Goal: Task Accomplishment & Management: Complete application form

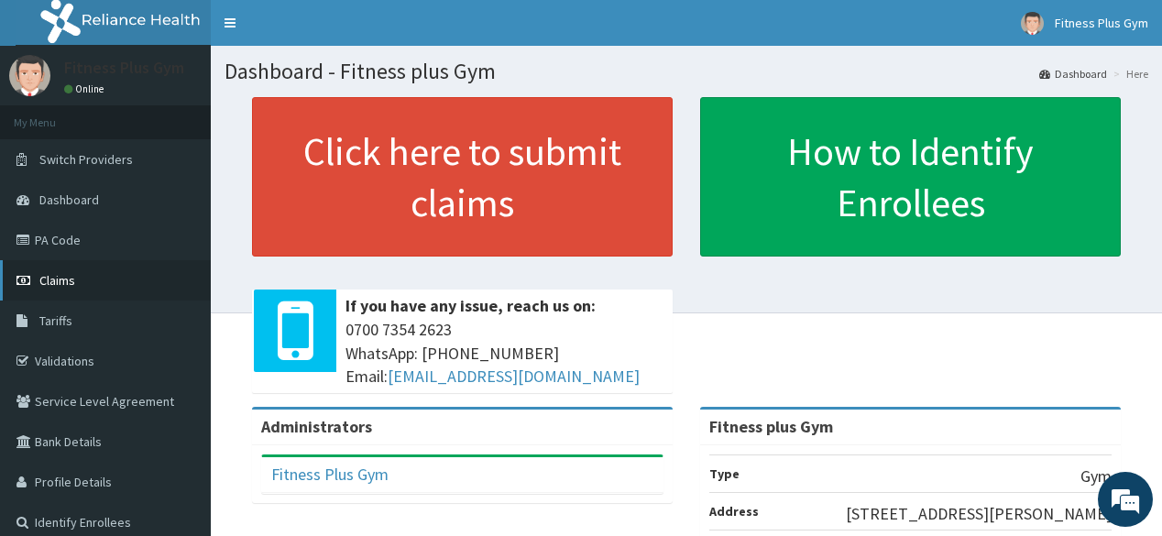
click at [67, 284] on span "Claims" at bounding box center [57, 280] width 36 height 16
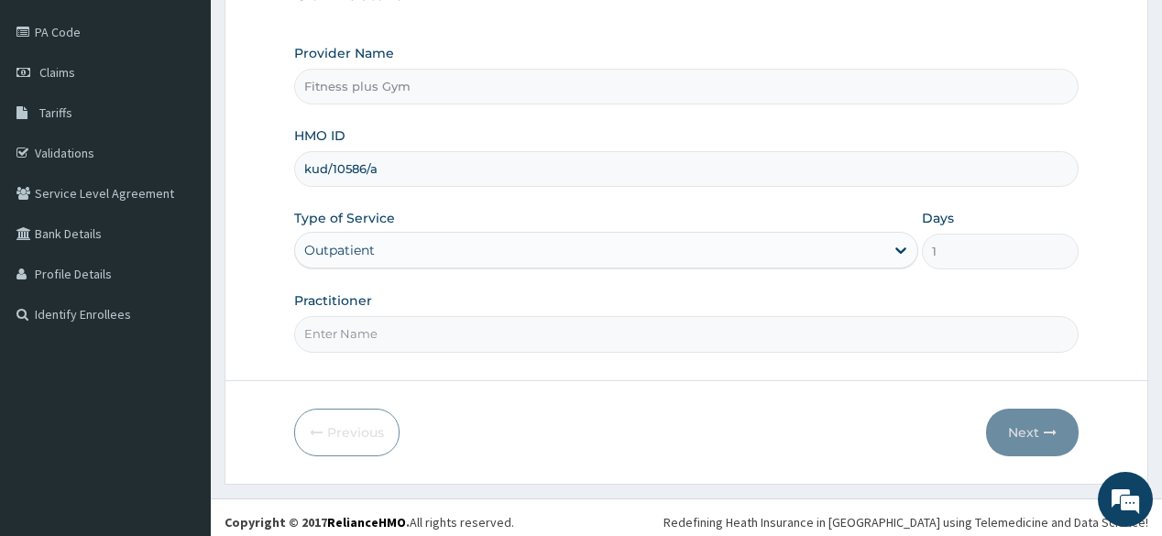
scroll to position [214, 0]
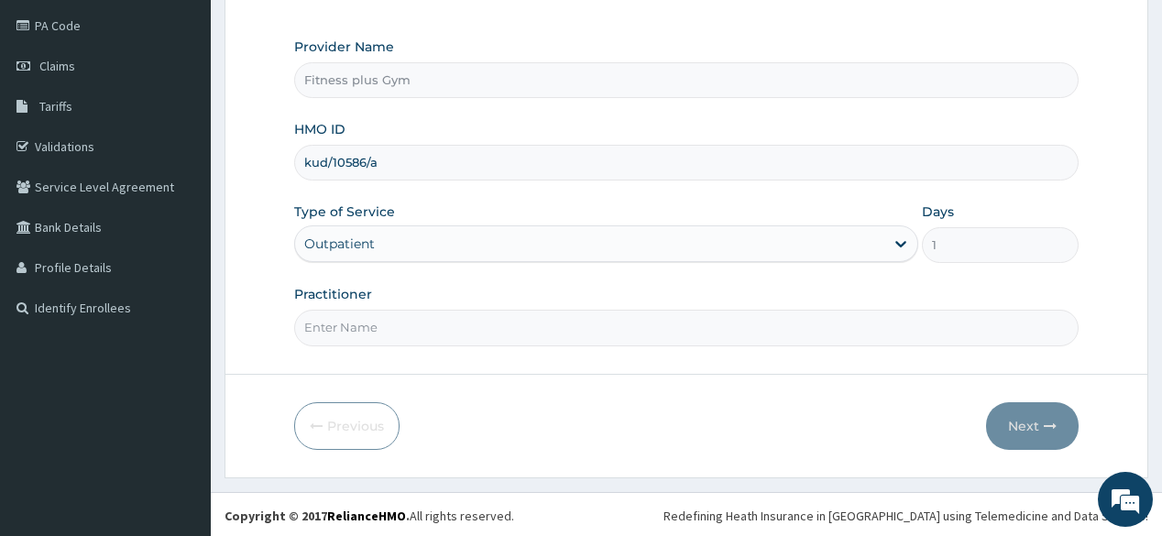
type input "kud/10586/a"
click at [430, 326] on input "Practitioner" at bounding box center [685, 328] width 783 height 36
type input "fitnessplus"
click at [1057, 411] on button "Next" at bounding box center [1032, 426] width 93 height 48
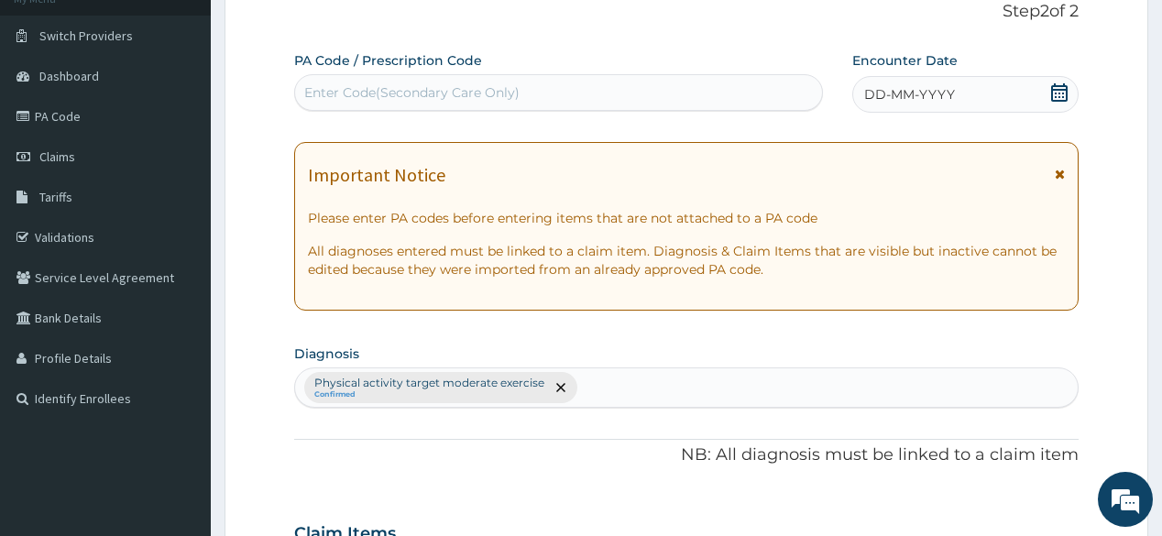
scroll to position [0, 0]
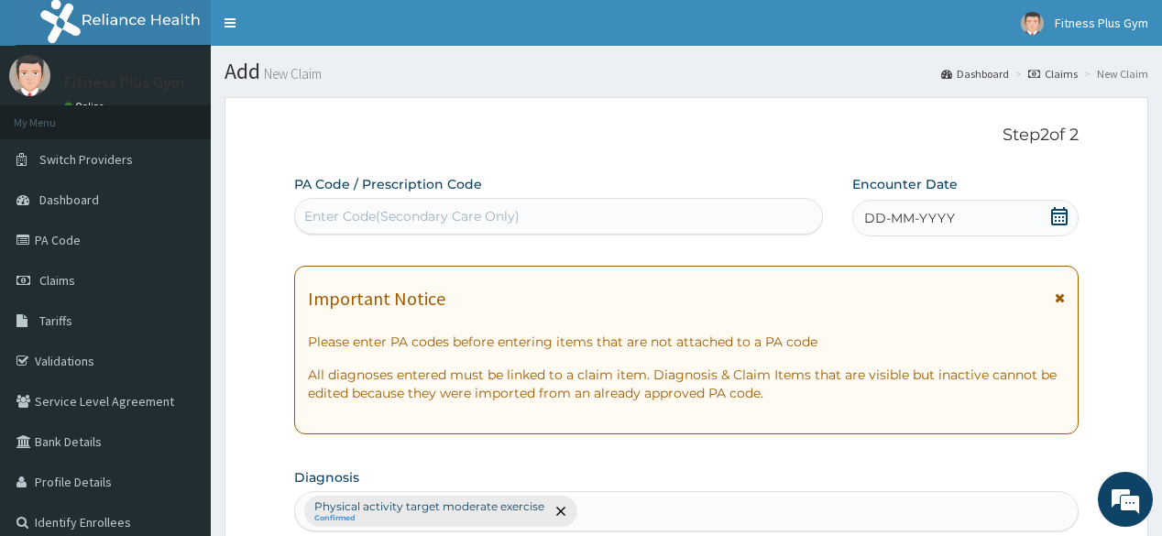
click at [455, 227] on div "Enter Code(Secondary Care Only)" at bounding box center [558, 216] width 526 height 29
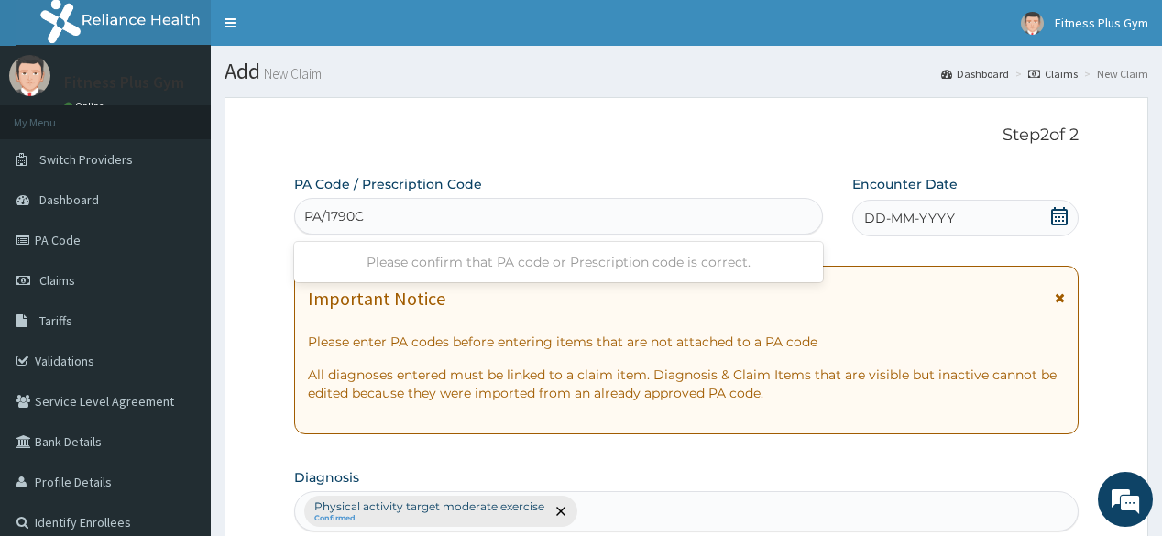
type input "PA/1790CF"
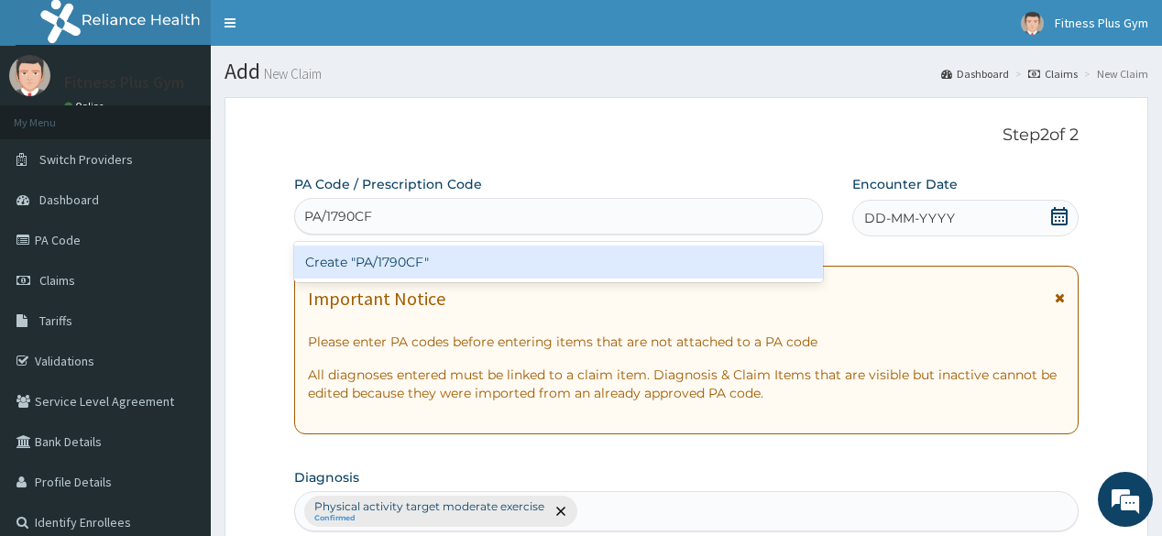
click at [520, 251] on div "Create "PA/1790CF"" at bounding box center [558, 262] width 528 height 33
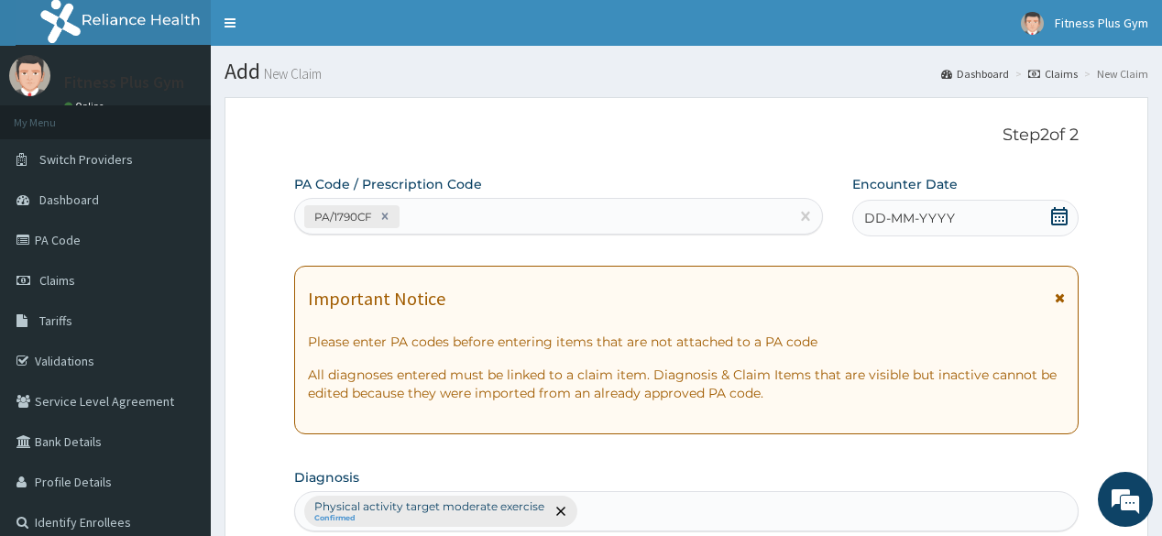
click at [1059, 211] on icon at bounding box center [1059, 216] width 18 height 18
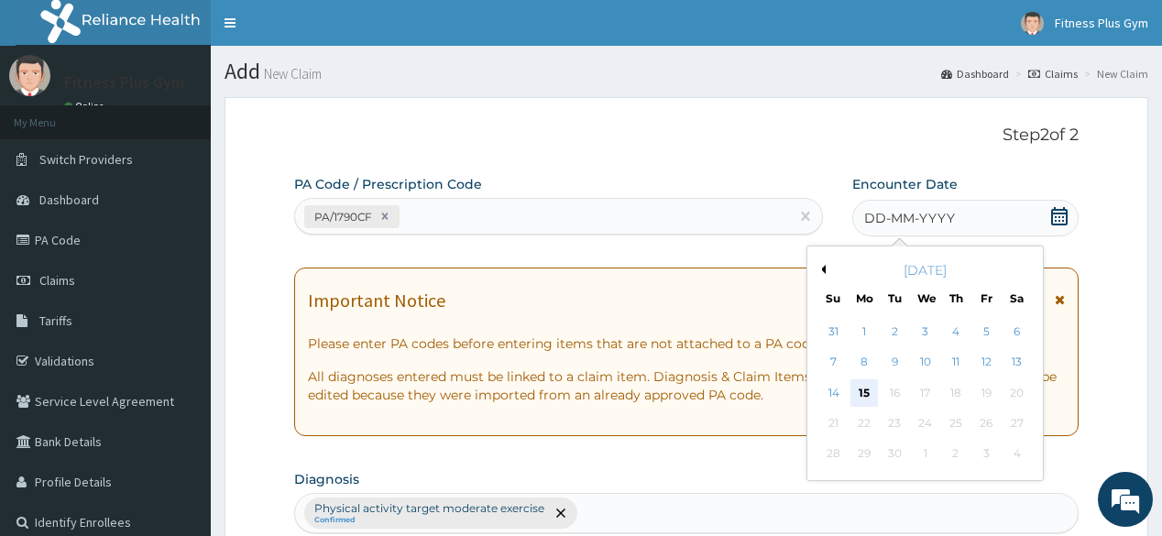
click at [870, 400] on div "15" at bounding box center [863, 392] width 27 height 27
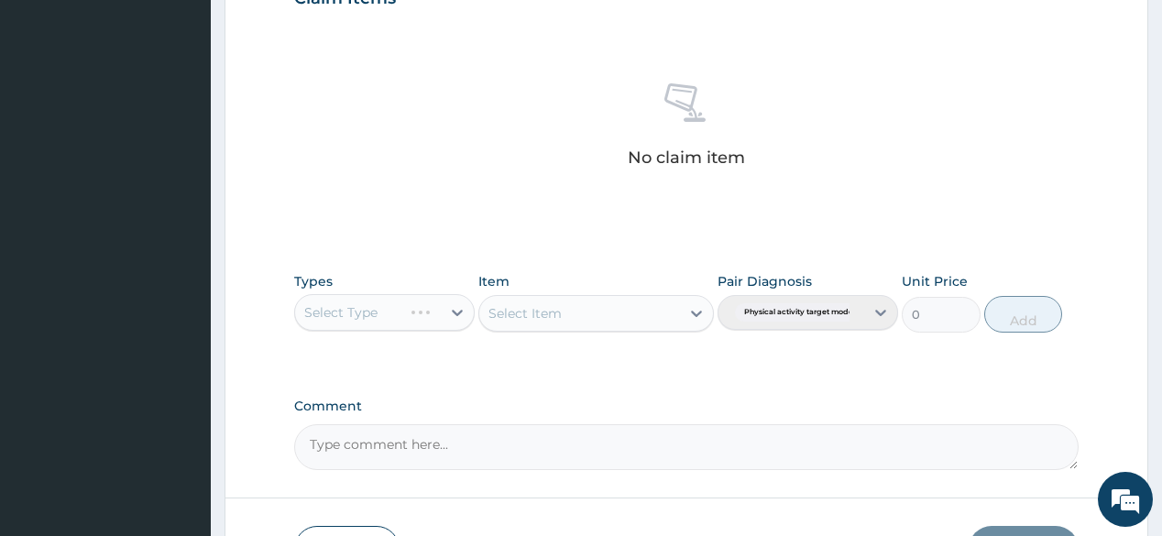
scroll to position [660, 0]
click at [453, 312] on div "Select Type" at bounding box center [384, 311] width 181 height 37
click at [458, 307] on div "Select Type" at bounding box center [384, 311] width 181 height 37
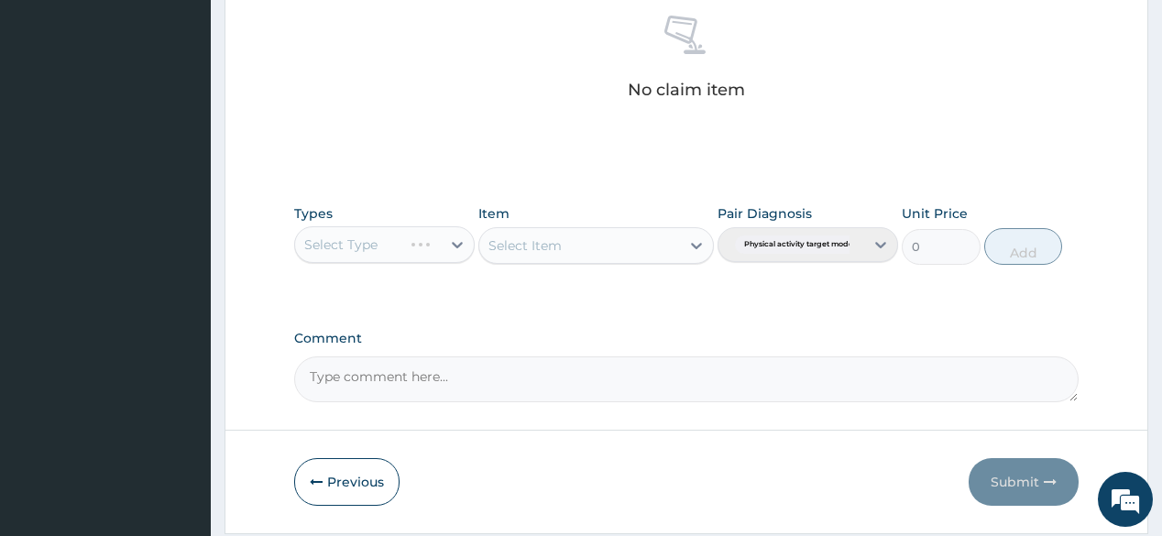
scroll to position [733, 0]
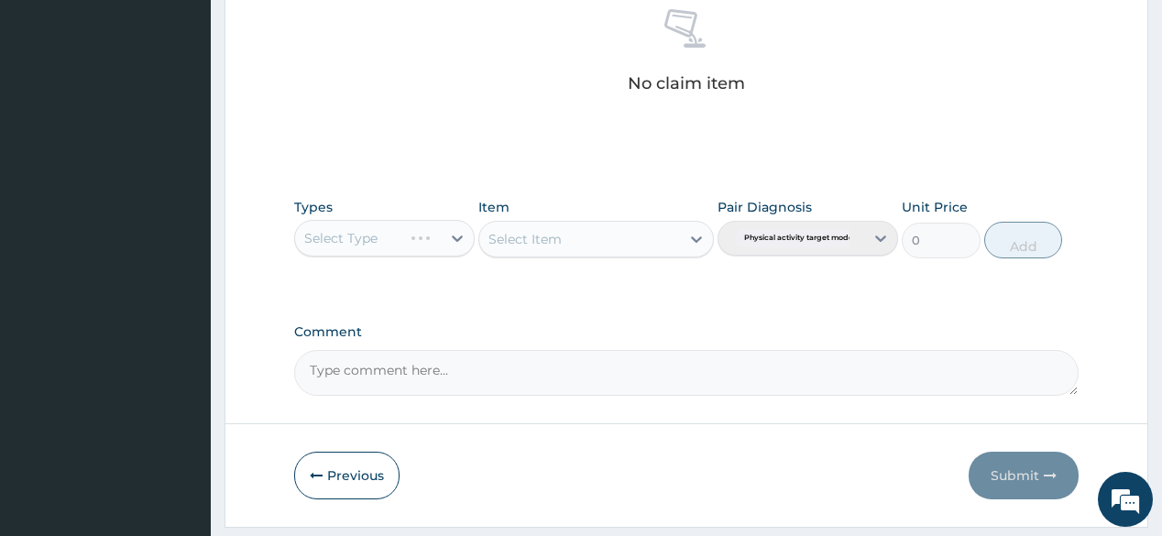
click at [699, 235] on div "Select Item" at bounding box center [596, 239] width 236 height 37
click at [464, 236] on div "Select Type" at bounding box center [384, 238] width 181 height 37
click at [451, 235] on div "Select Type" at bounding box center [384, 238] width 181 height 37
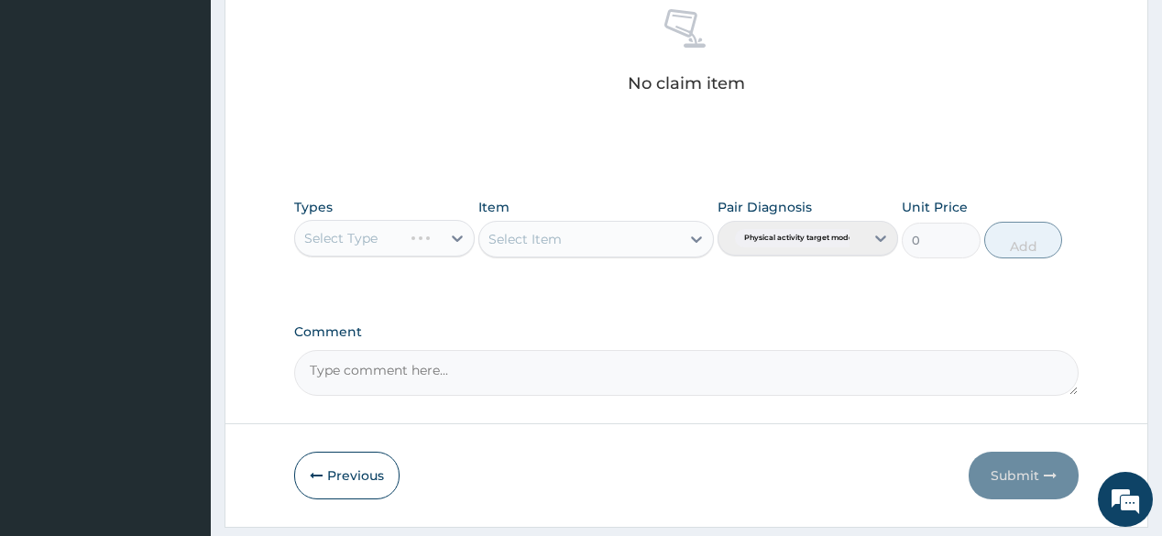
click at [451, 242] on div "Select Type" at bounding box center [384, 238] width 181 height 37
click at [465, 236] on div "Select Type" at bounding box center [384, 238] width 181 height 37
click at [452, 236] on div "Select Type" at bounding box center [384, 238] width 181 height 37
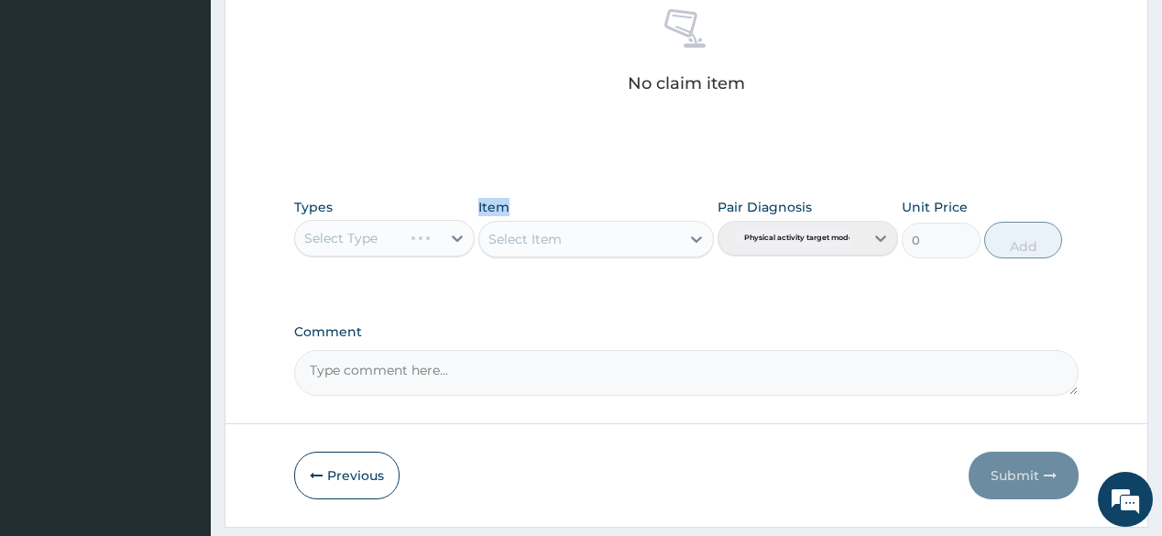
click at [452, 236] on div "Select Type" at bounding box center [384, 238] width 181 height 37
click at [706, 244] on div "Select Item" at bounding box center [596, 239] width 236 height 37
click at [456, 233] on div "Select Type" at bounding box center [384, 238] width 181 height 37
click at [457, 234] on div "Select Type" at bounding box center [384, 238] width 181 height 37
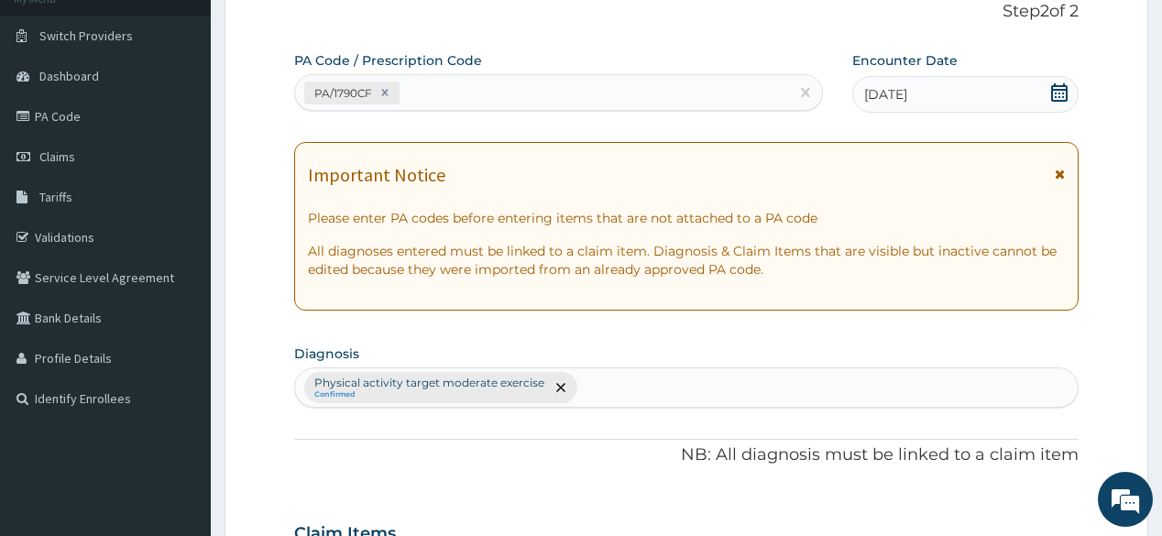
scroll to position [0, 0]
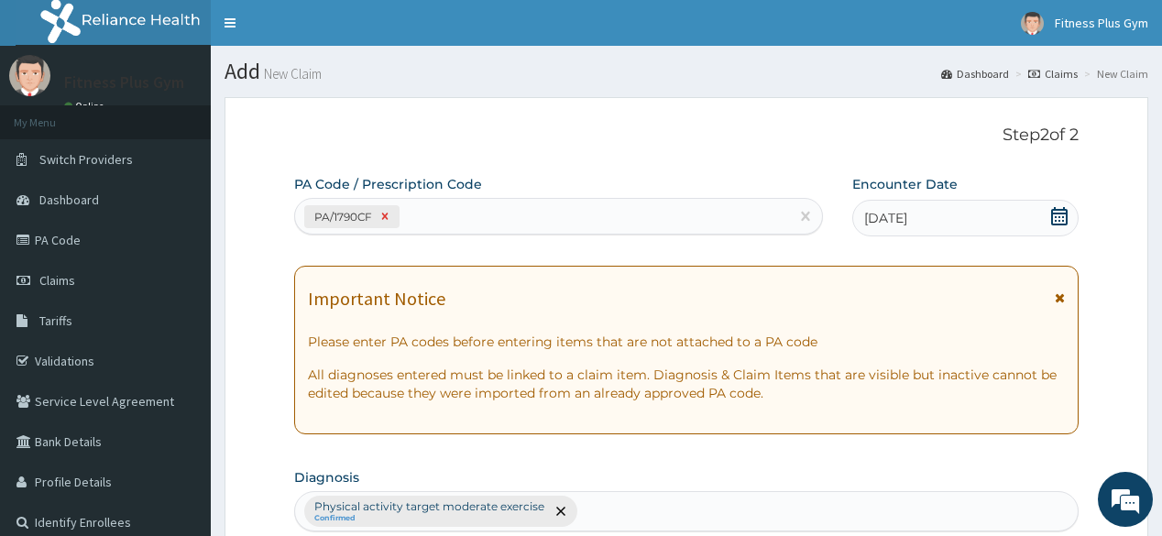
click at [389, 215] on icon at bounding box center [384, 216] width 13 height 13
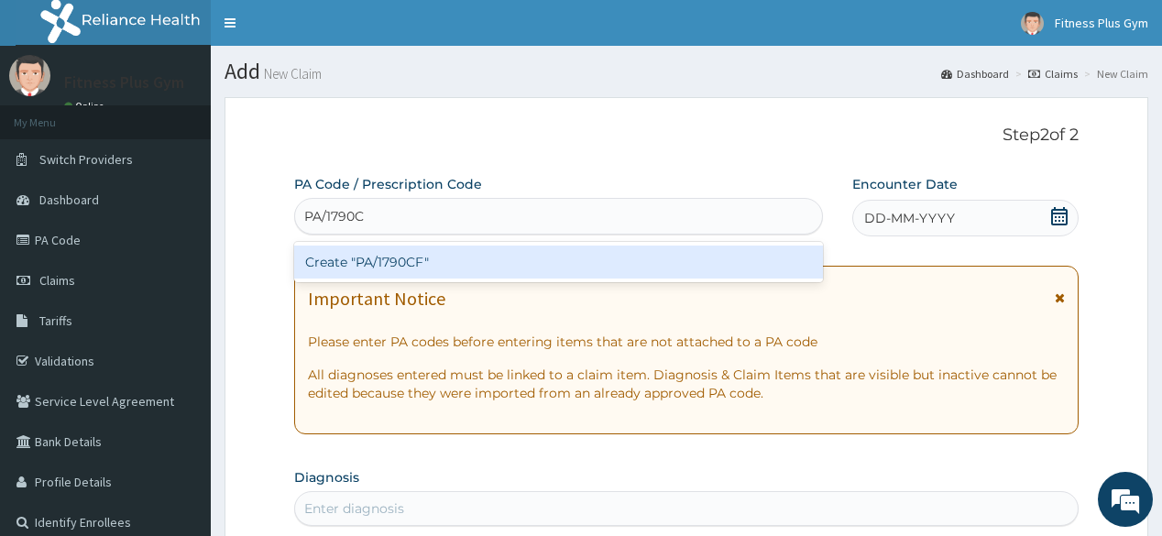
type input "PA/1790CF"
click at [528, 257] on div "Create "PA/1790CF"" at bounding box center [558, 262] width 528 height 33
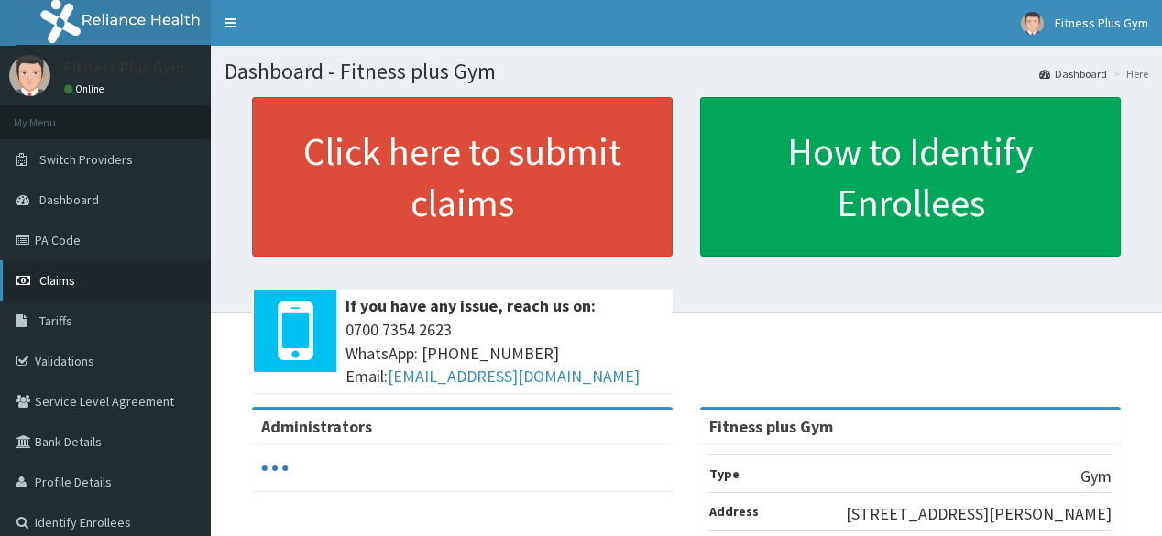
click at [71, 271] on link "Claims" at bounding box center [105, 280] width 211 height 40
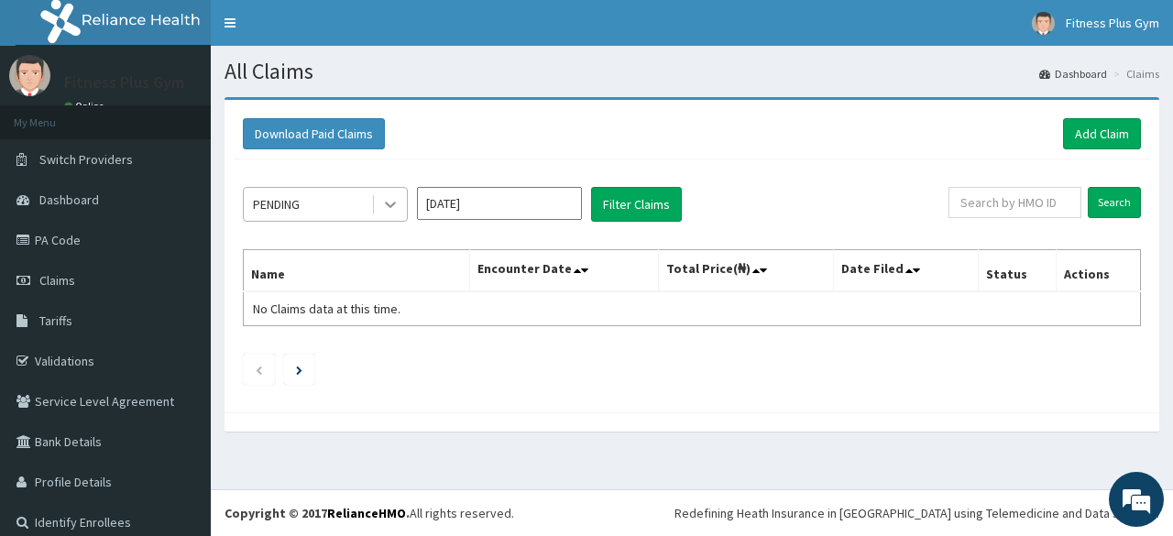
click at [392, 198] on icon at bounding box center [390, 204] width 18 height 18
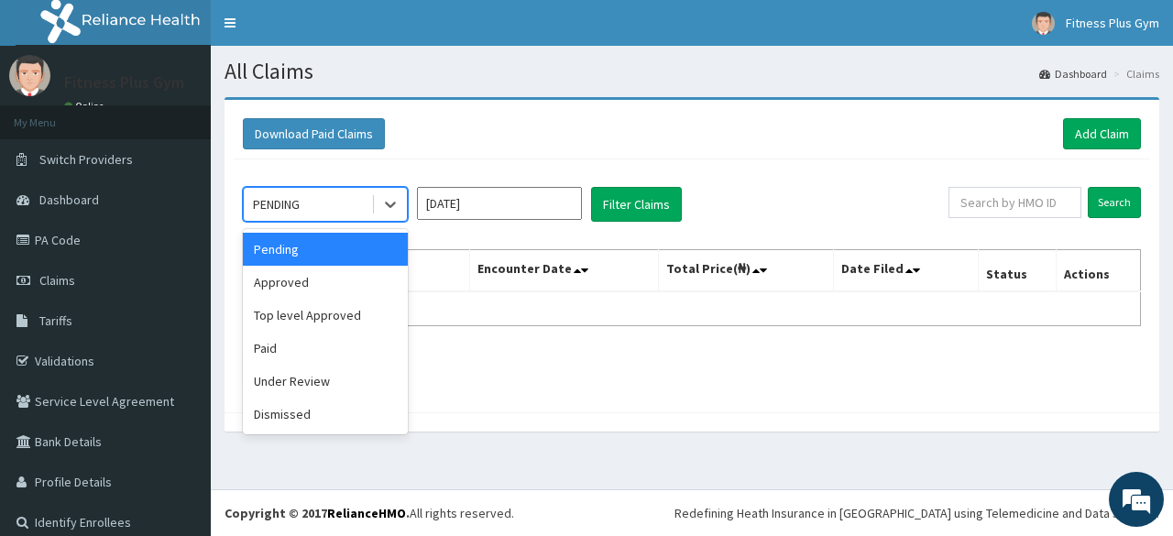
click at [374, 242] on div "Pending" at bounding box center [325, 249] width 165 height 33
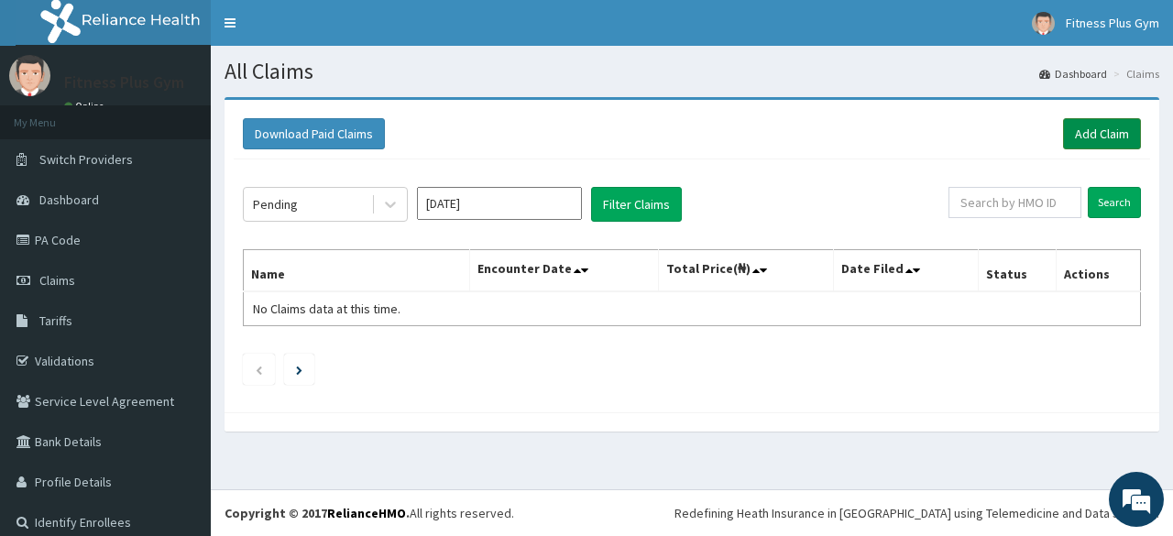
click at [1088, 125] on link "Add Claim" at bounding box center [1102, 133] width 78 height 31
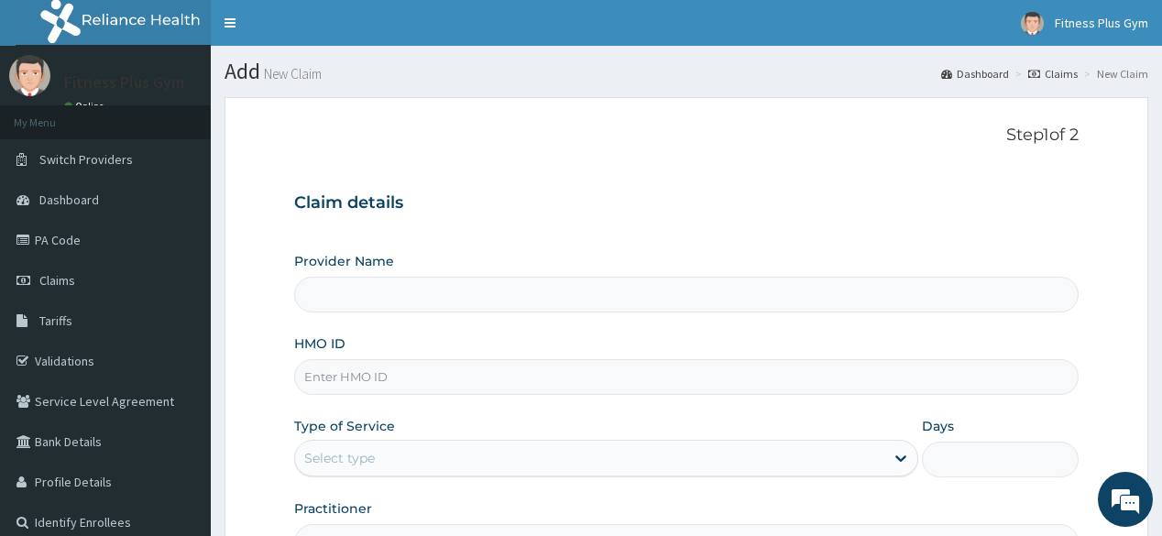
type input "Fitness plus Gym"
type input "1"
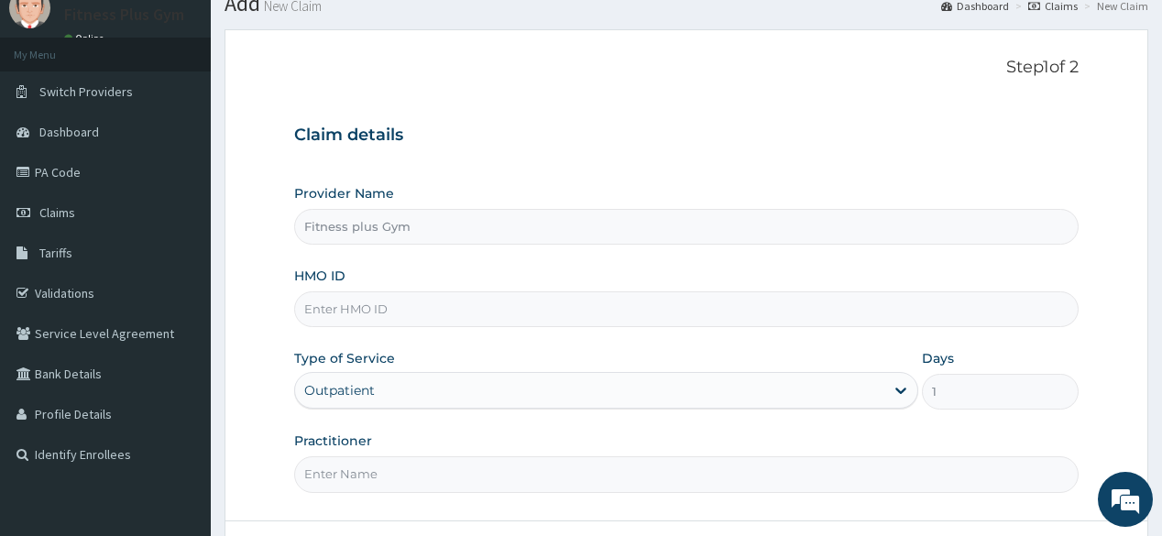
click at [392, 326] on div "Provider Name Fitness plus Gym HMO ID Type of Service Outpatient Days 1 Practit…" at bounding box center [685, 338] width 783 height 308
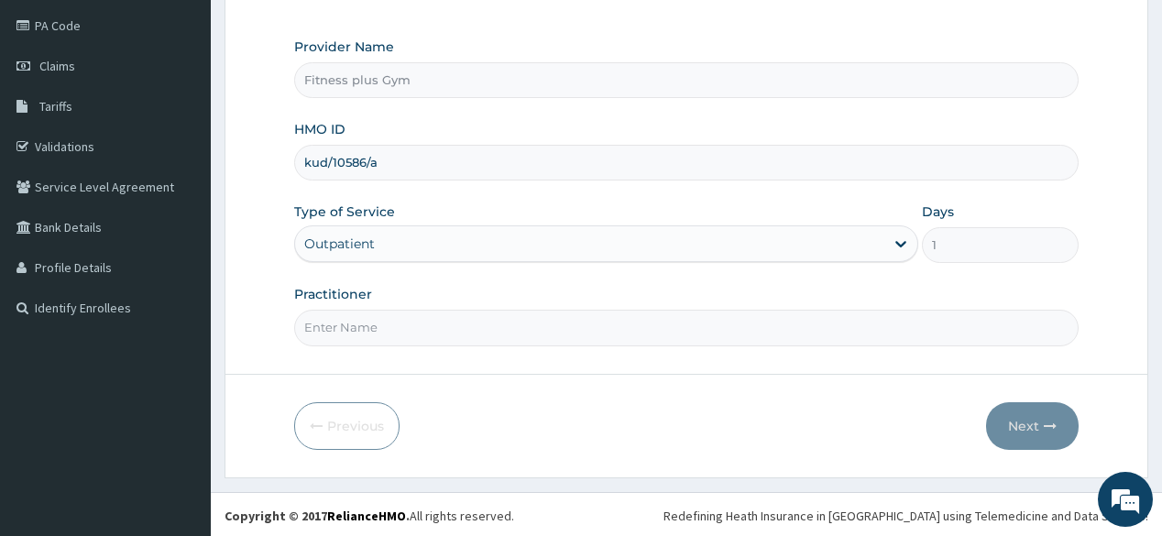
type input "kud/10586/a"
click at [417, 337] on input "Practitioner" at bounding box center [685, 328] width 783 height 36
type input "fitnessplus"
click at [1059, 422] on button "Next" at bounding box center [1032, 426] width 93 height 48
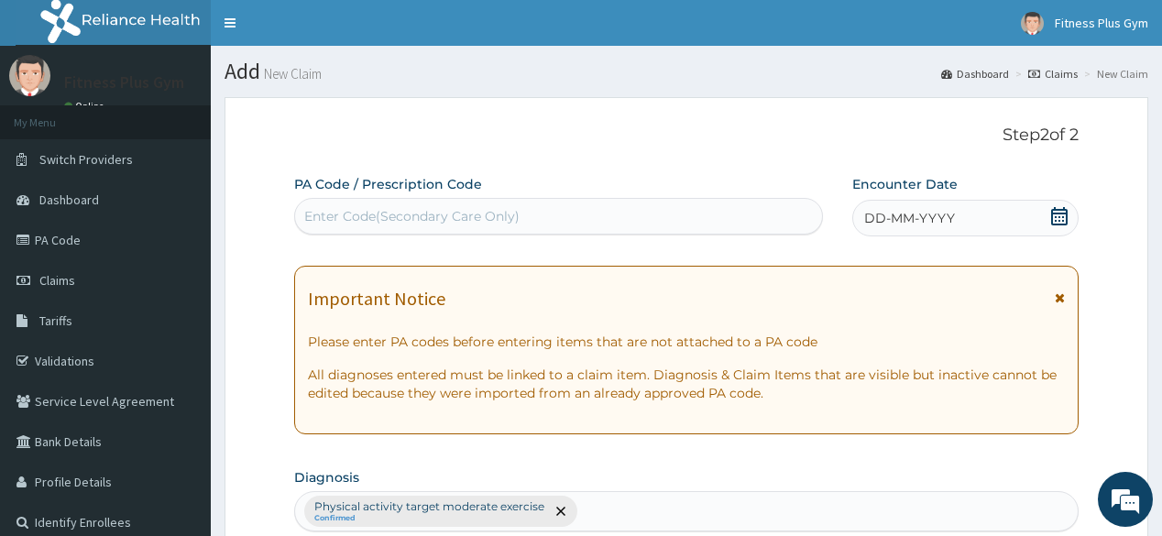
click at [568, 216] on div "Enter Code(Secondary Care Only)" at bounding box center [558, 216] width 526 height 29
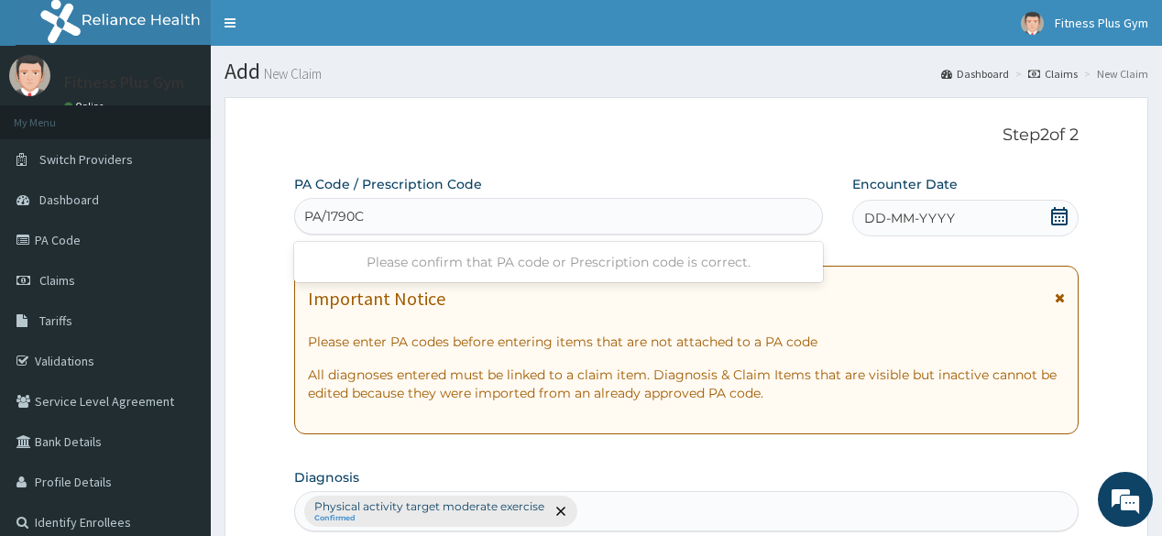
type input "PA/1790CF"
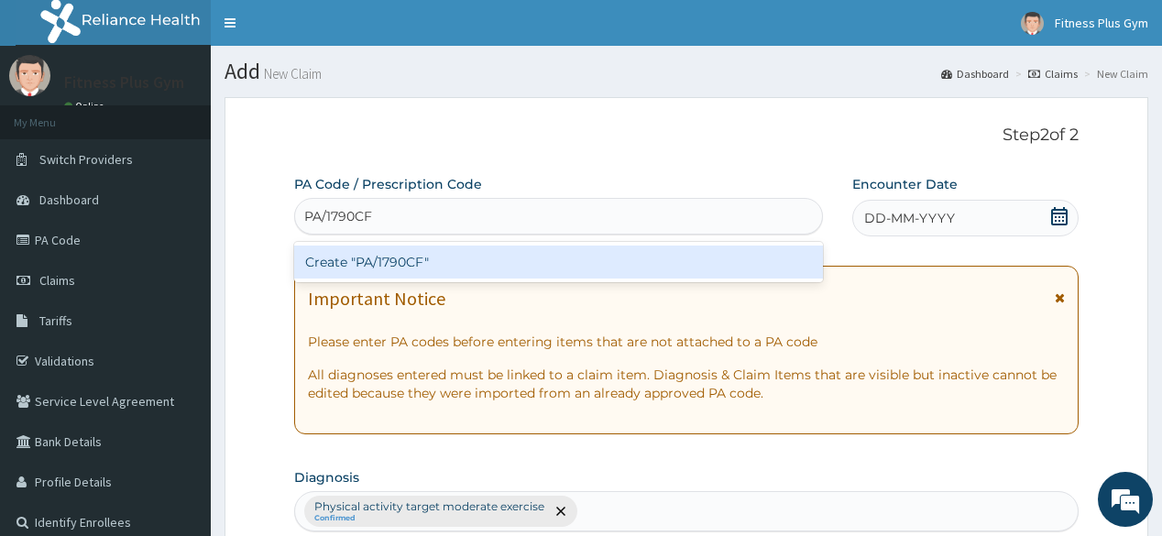
click at [407, 272] on div "Create "PA/1790CF"" at bounding box center [558, 262] width 528 height 33
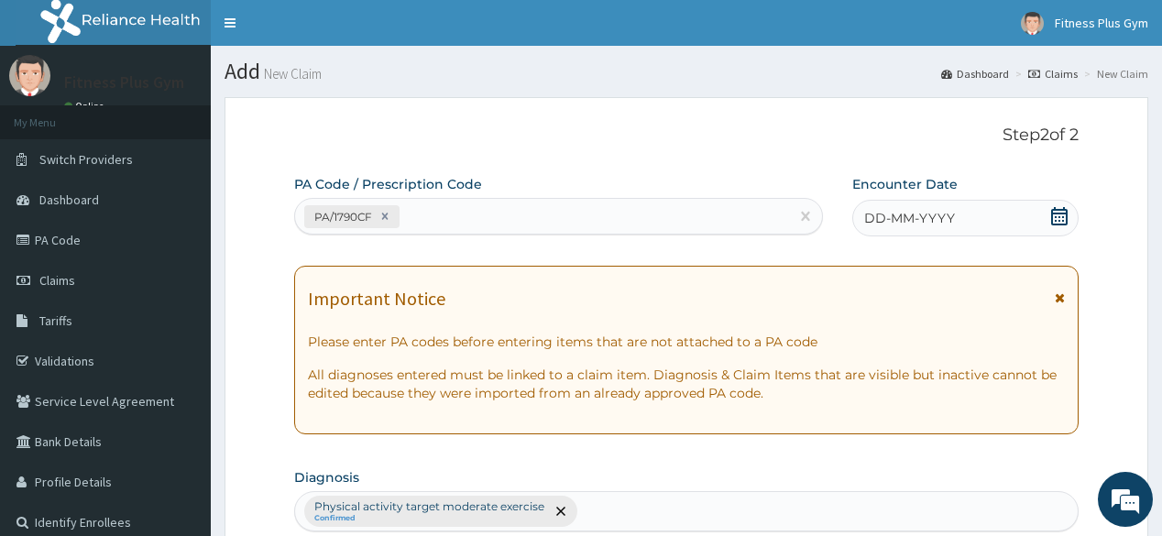
click at [1060, 221] on icon at bounding box center [1059, 216] width 18 height 18
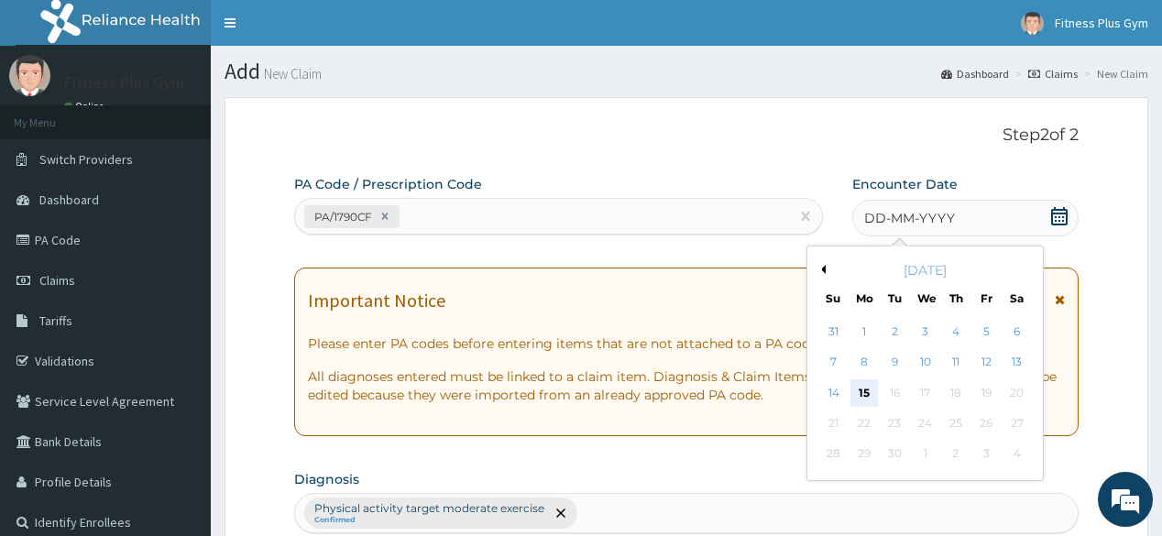
click at [874, 399] on div "15" at bounding box center [863, 392] width 27 height 27
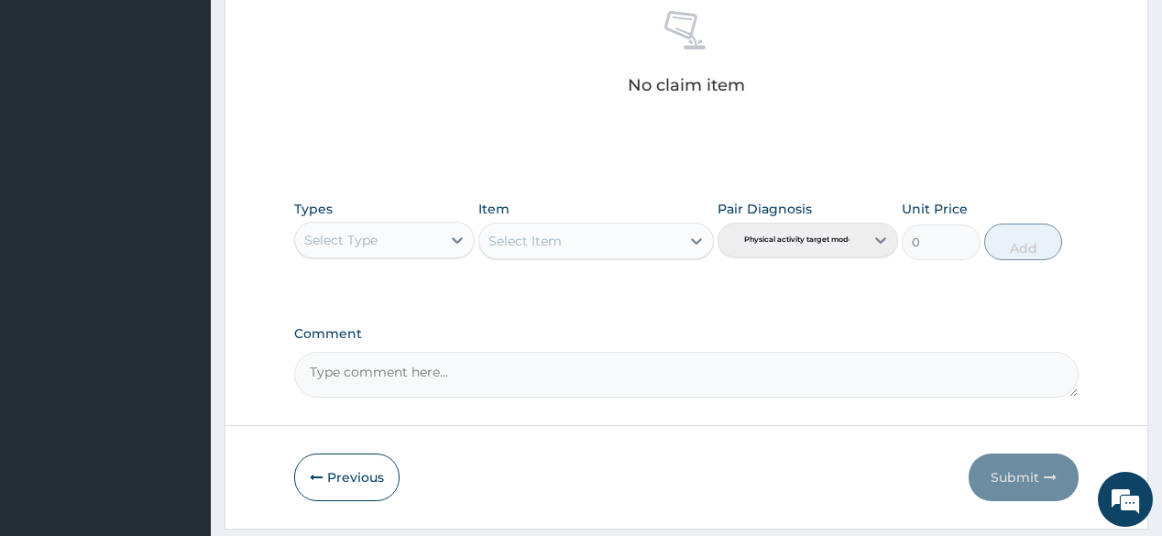
scroll to position [733, 0]
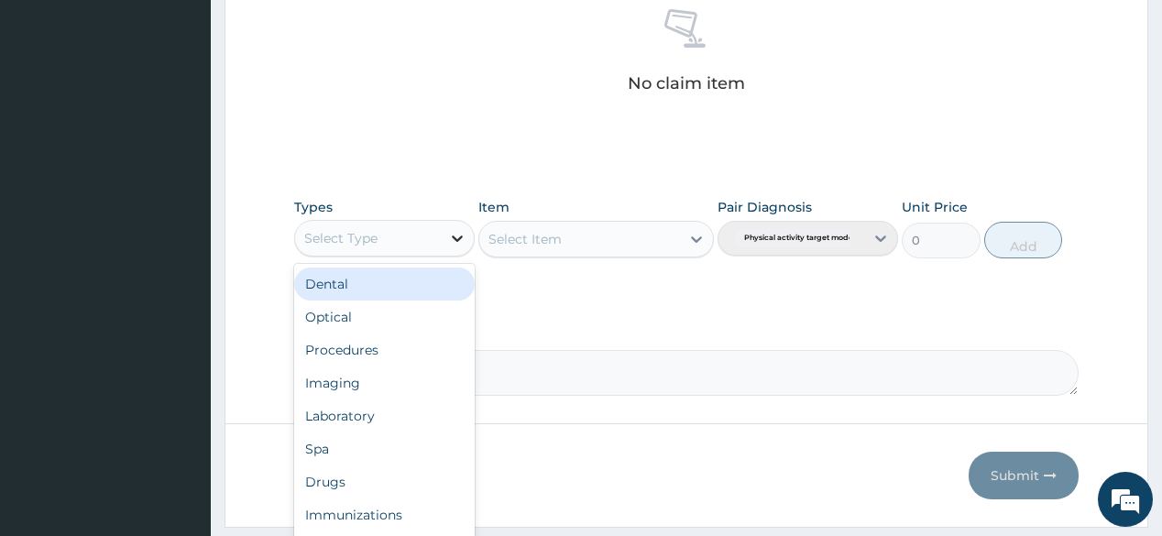
click at [463, 231] on icon at bounding box center [457, 238] width 18 height 18
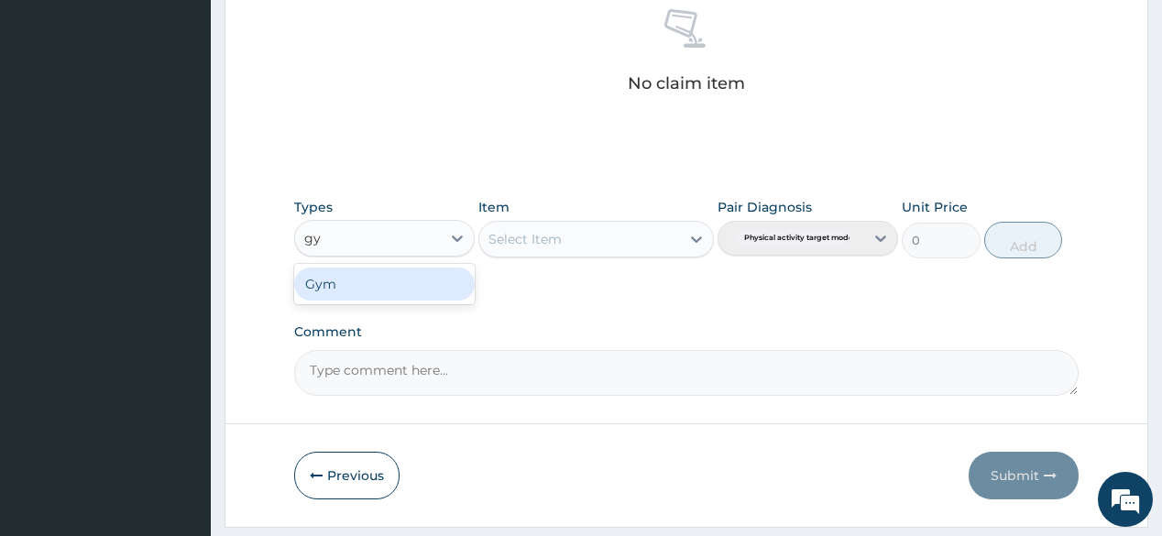
type input "gym"
click at [398, 283] on div "Gym" at bounding box center [384, 284] width 181 height 33
click at [541, 237] on div "Select Item" at bounding box center [596, 239] width 236 height 37
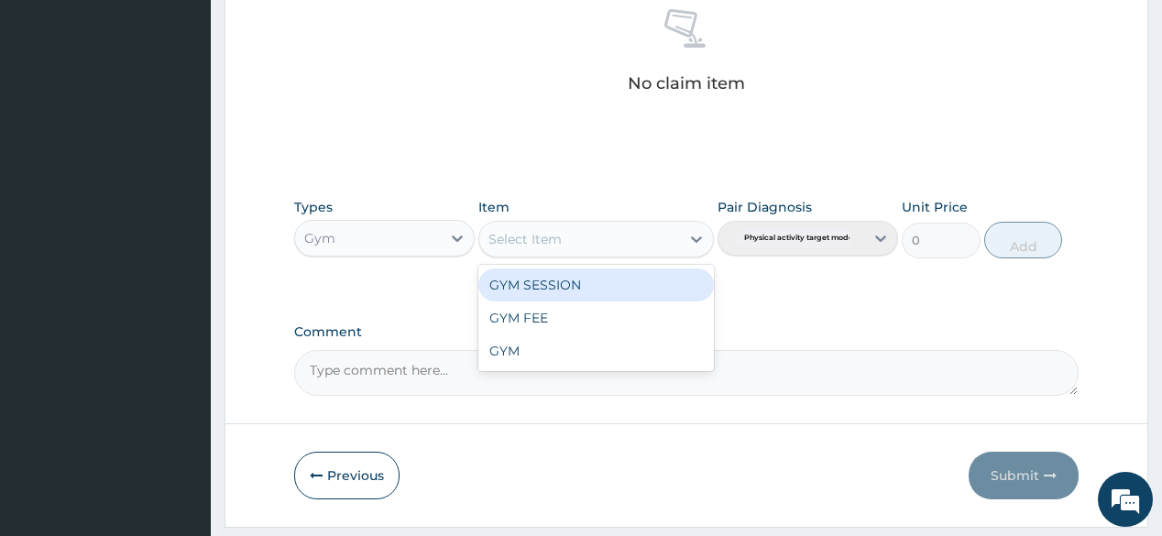
click at [630, 236] on div "Select Item" at bounding box center [579, 239] width 201 height 29
click at [639, 281] on div "GYM SESSION" at bounding box center [596, 284] width 236 height 33
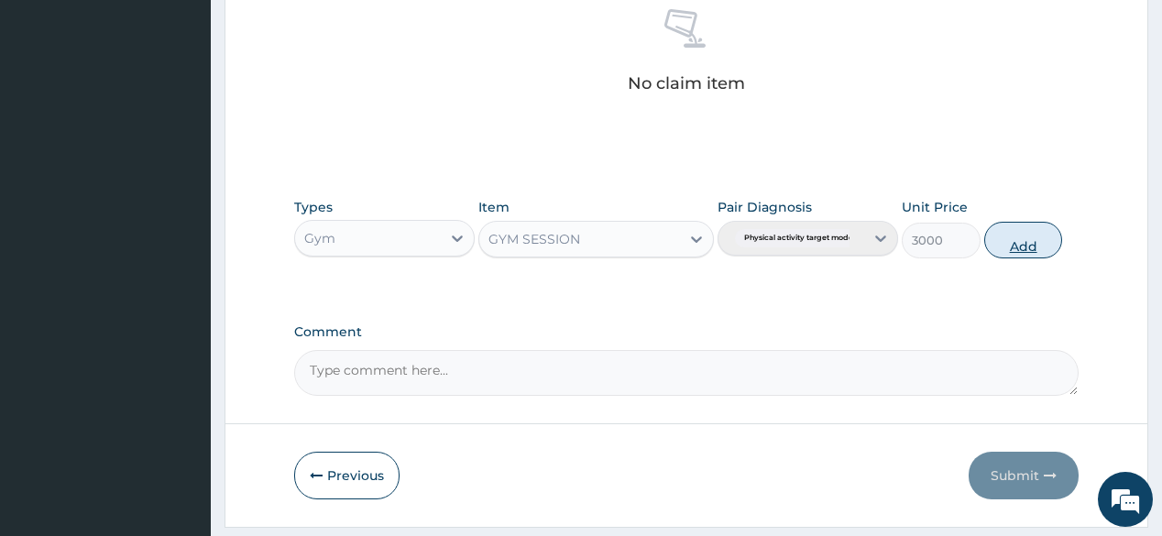
click at [1048, 254] on button "Add" at bounding box center [1023, 240] width 79 height 37
type input "0"
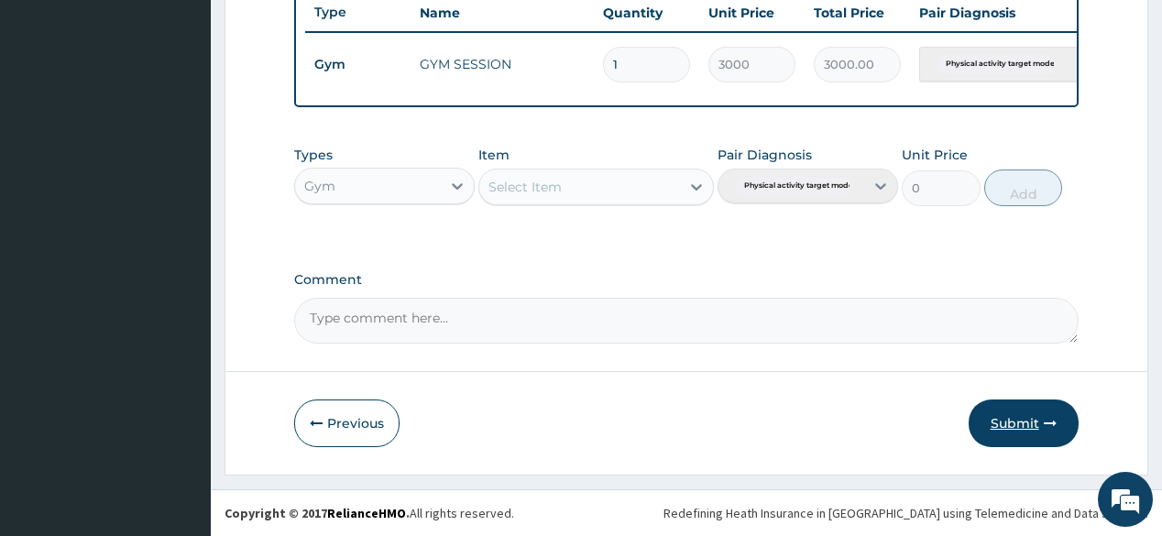
click at [1025, 404] on button "Submit" at bounding box center [1024, 424] width 110 height 48
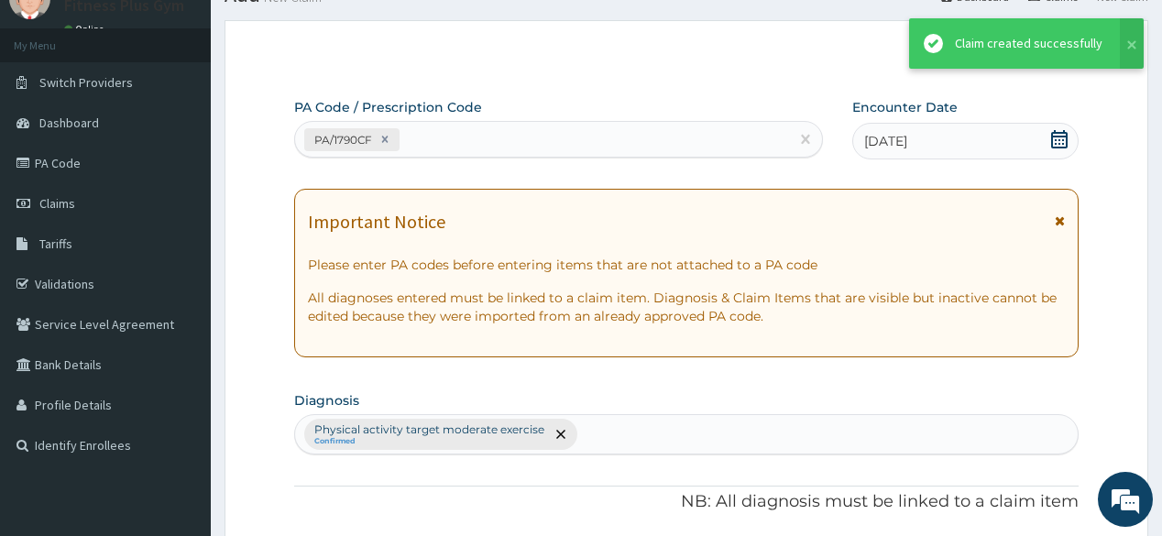
scroll to position [707, 0]
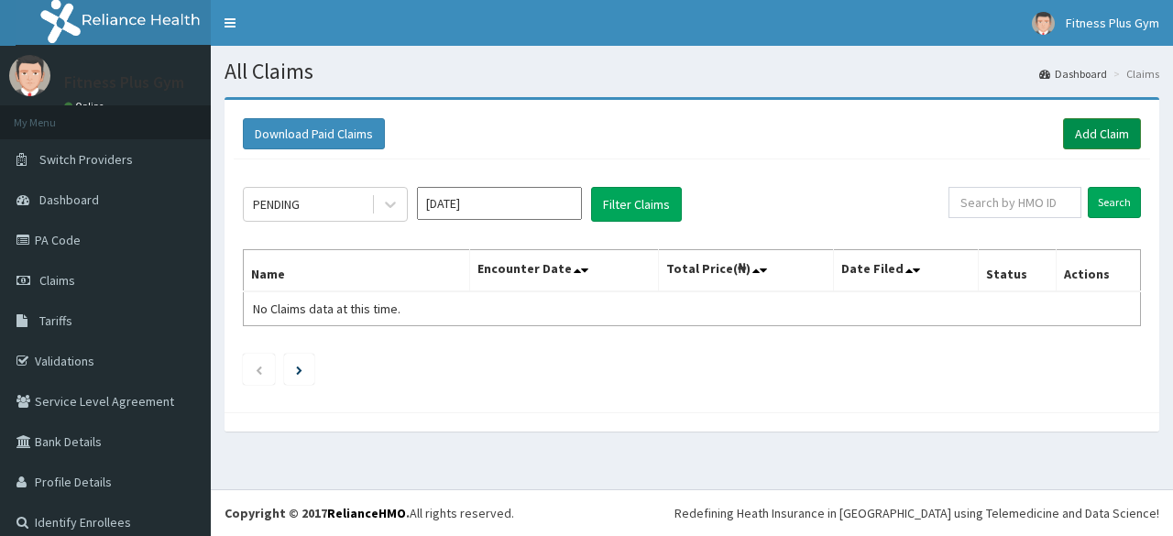
click at [1063, 133] on link "Add Claim" at bounding box center [1102, 133] width 78 height 31
click at [1116, 133] on link "Add Claim" at bounding box center [1102, 133] width 78 height 31
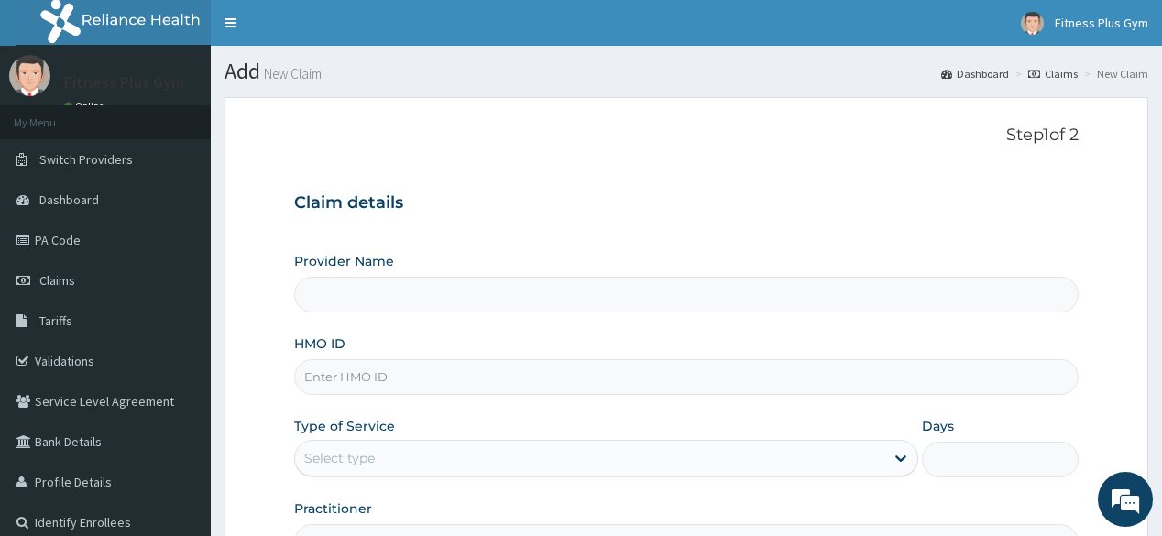
type input "Fitness plus Gym"
type input "1"
click at [397, 385] on input "HMO ID" at bounding box center [685, 377] width 783 height 36
type input "pwd/"
type input "Fitness plus Gym"
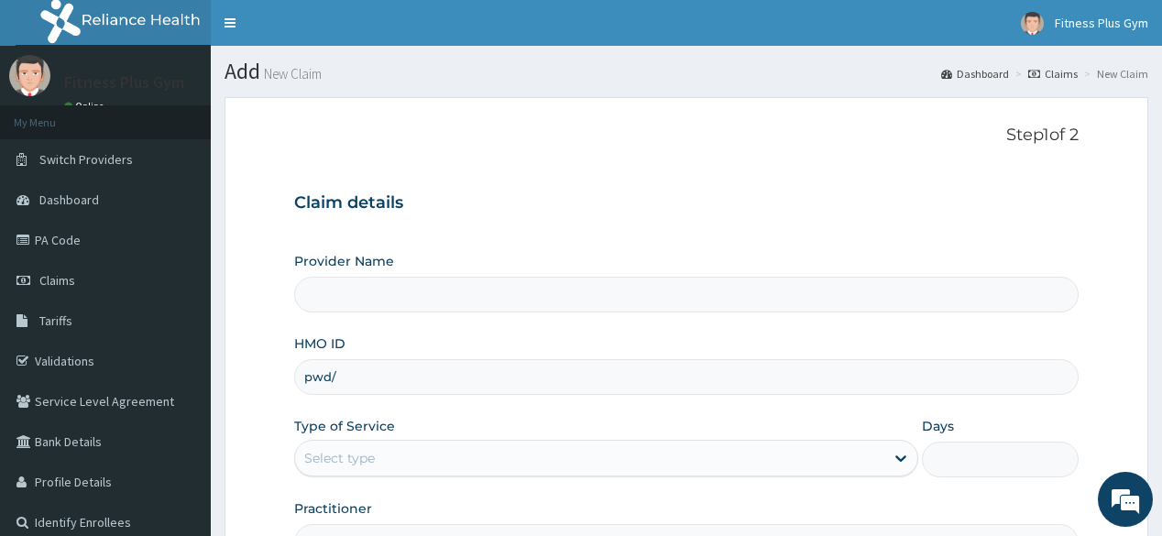
type input "1"
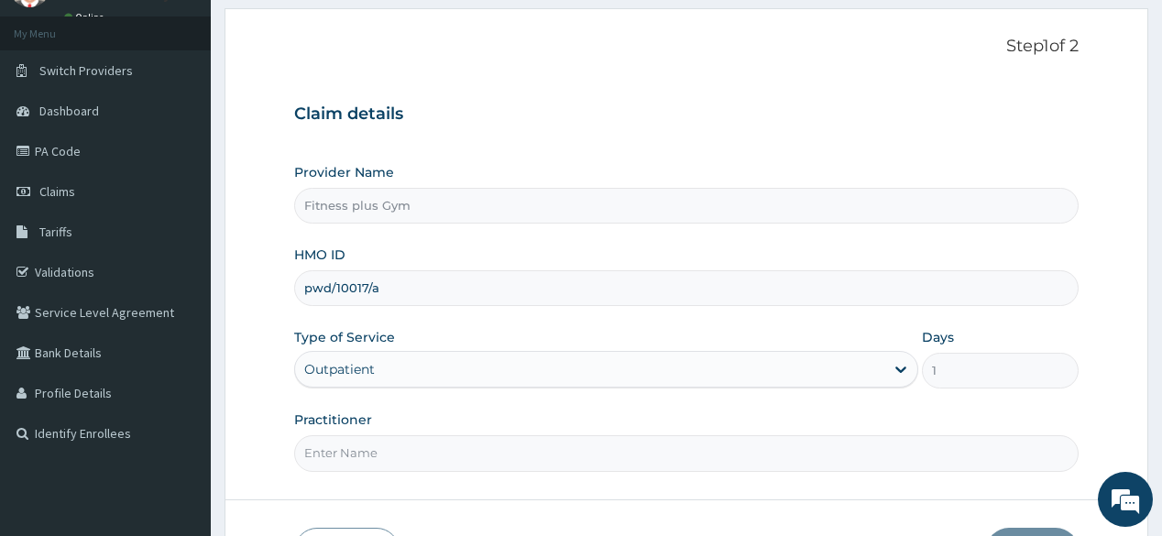
scroll to position [214, 0]
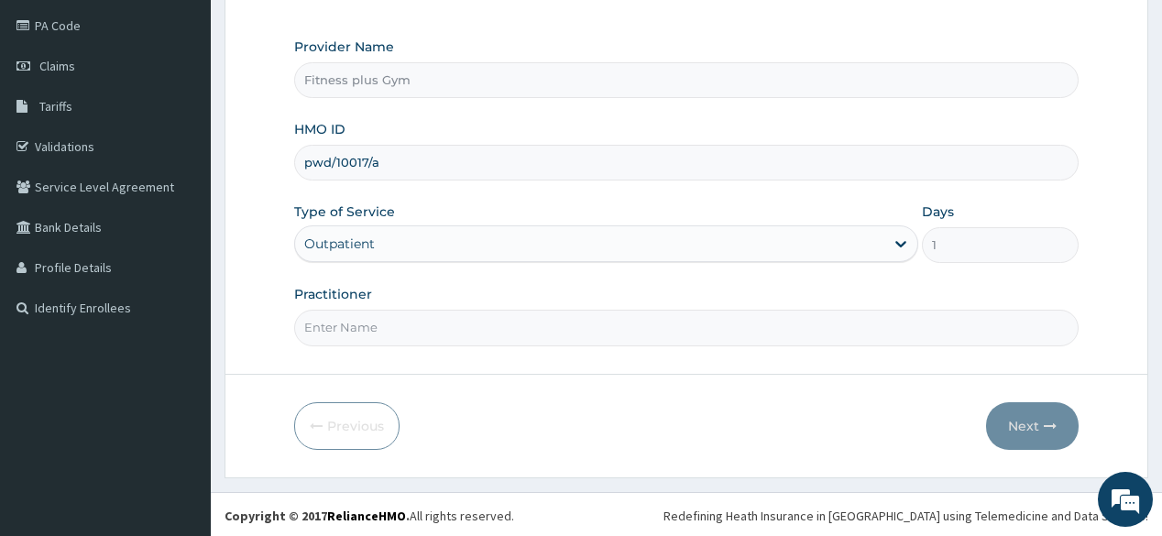
type input "pwd/10017/a"
click at [411, 319] on input "Practitioner" at bounding box center [685, 328] width 783 height 36
type input "fitnessplus"
click at [1051, 443] on button "Next" at bounding box center [1032, 426] width 93 height 48
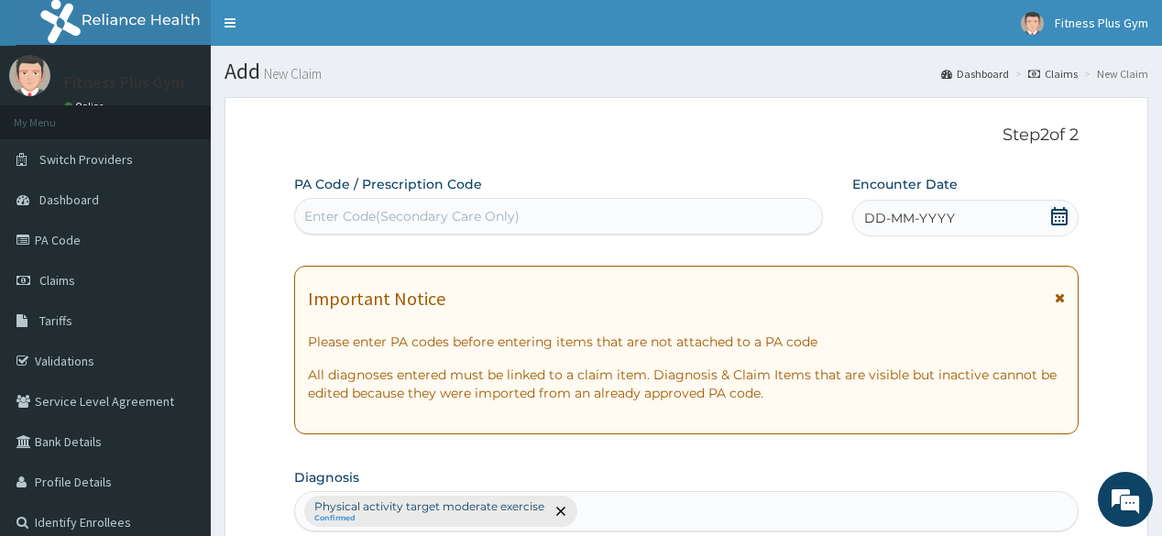
click at [583, 215] on div "Enter Code(Secondary Care Only)" at bounding box center [558, 216] width 526 height 29
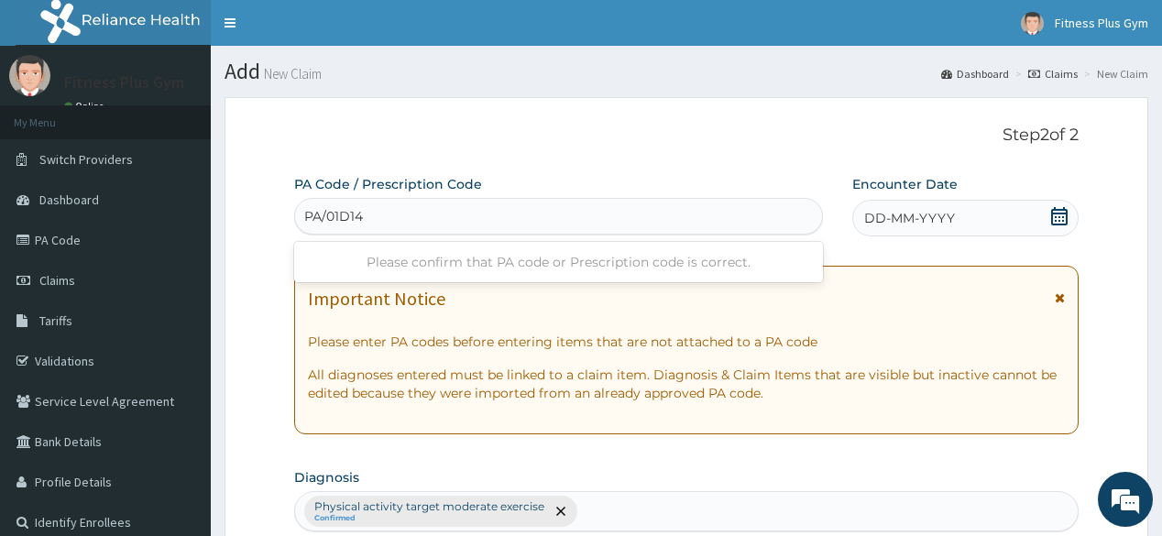
type input "PA/01D147"
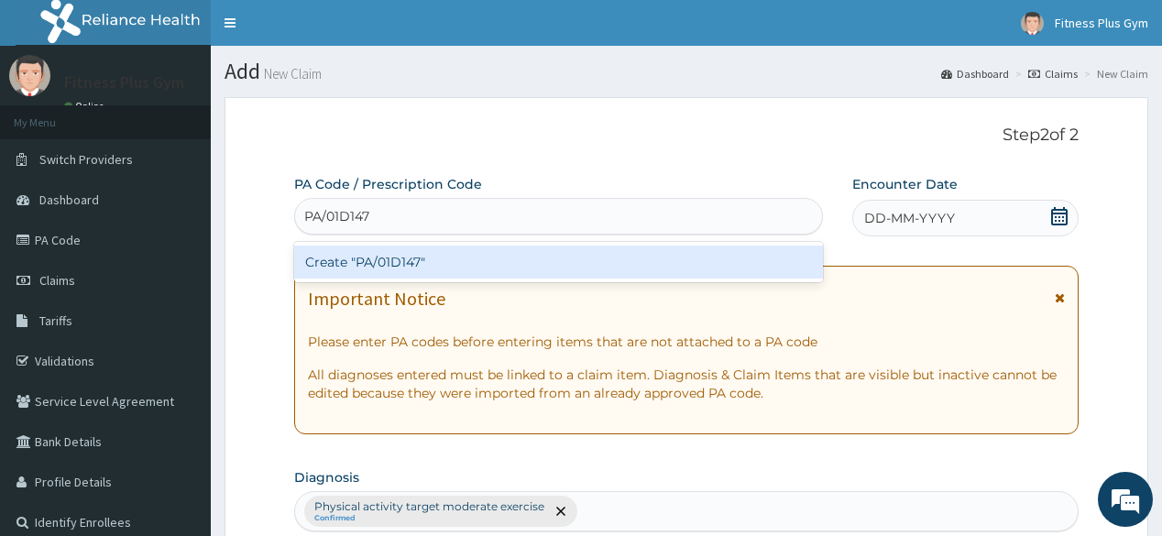
click at [576, 268] on div "Create "PA/01D147"" at bounding box center [558, 262] width 528 height 33
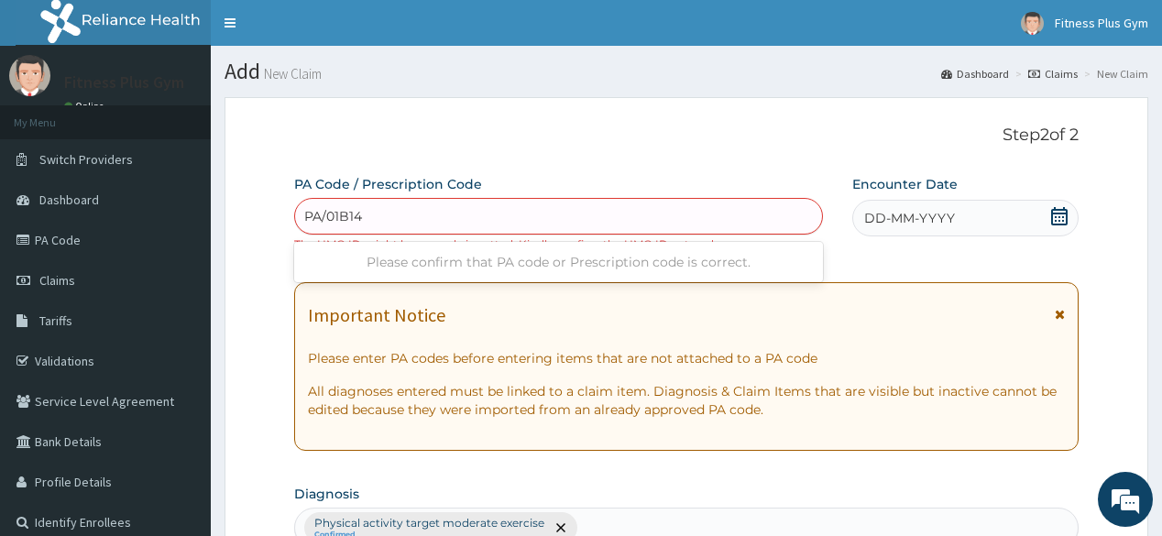
type input "PA/01B147"
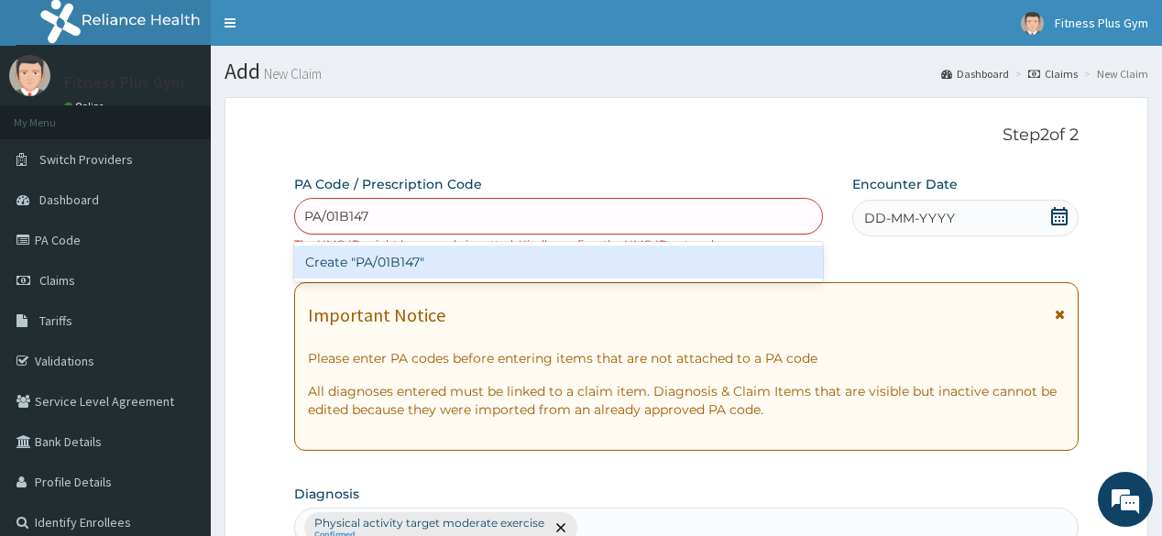
click at [511, 262] on div "Create "PA/01B147"" at bounding box center [558, 262] width 528 height 33
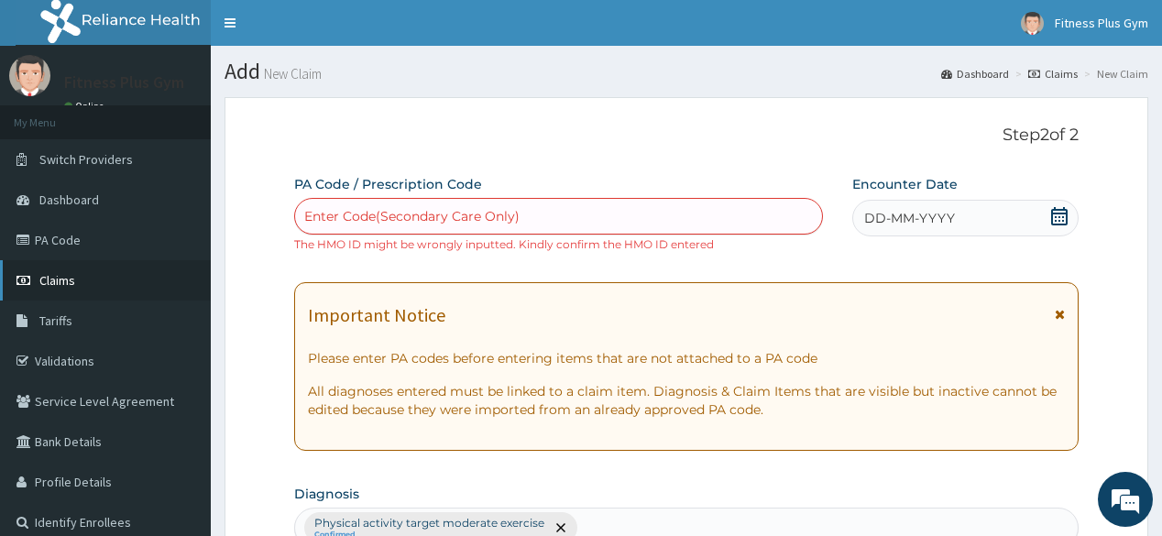
click at [86, 275] on link "Claims" at bounding box center [105, 280] width 211 height 40
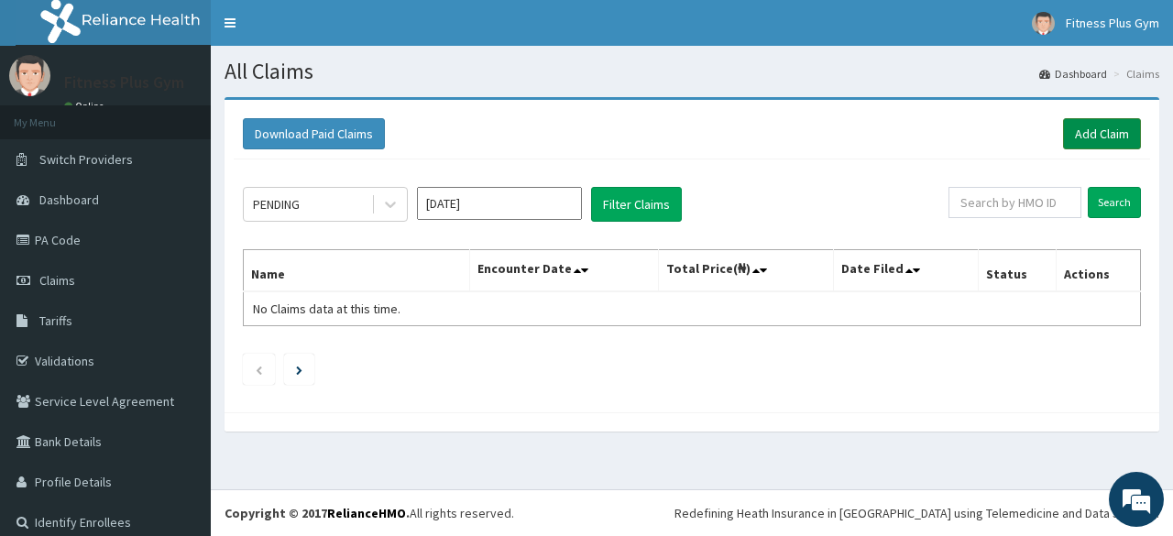
click at [1105, 126] on link "Add Claim" at bounding box center [1102, 133] width 78 height 31
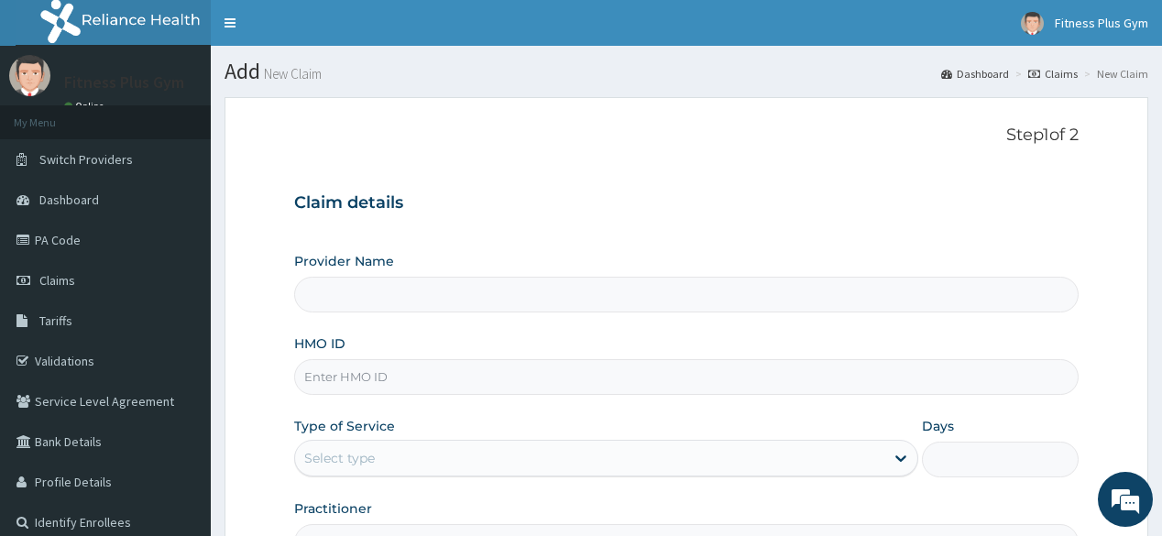
click at [536, 389] on input "HMO ID" at bounding box center [685, 377] width 783 height 36
type input "-"
type input "Fitness plus Gym"
type input "1"
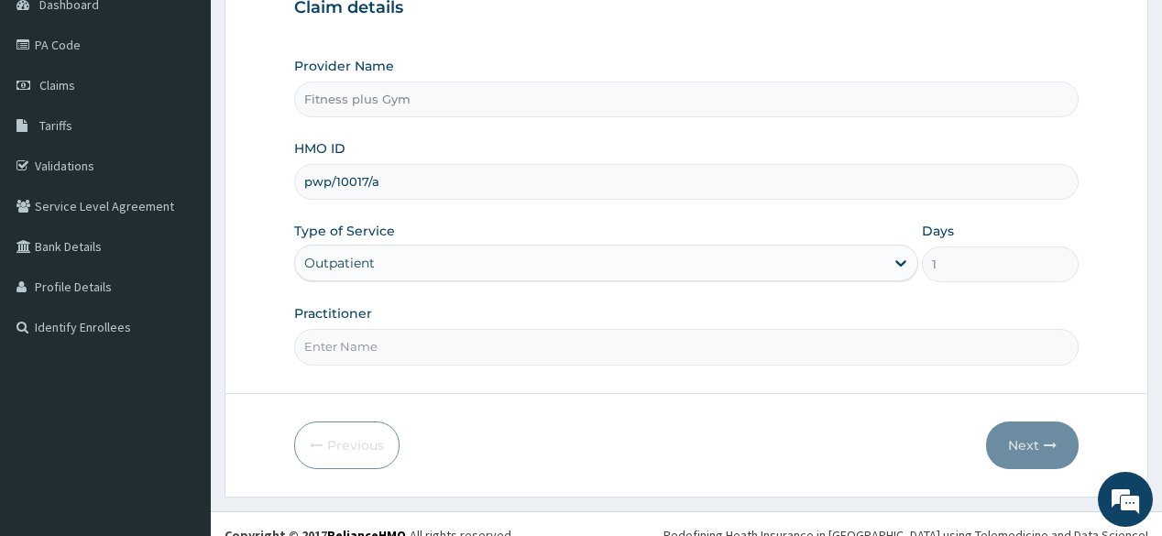
scroll to position [214, 0]
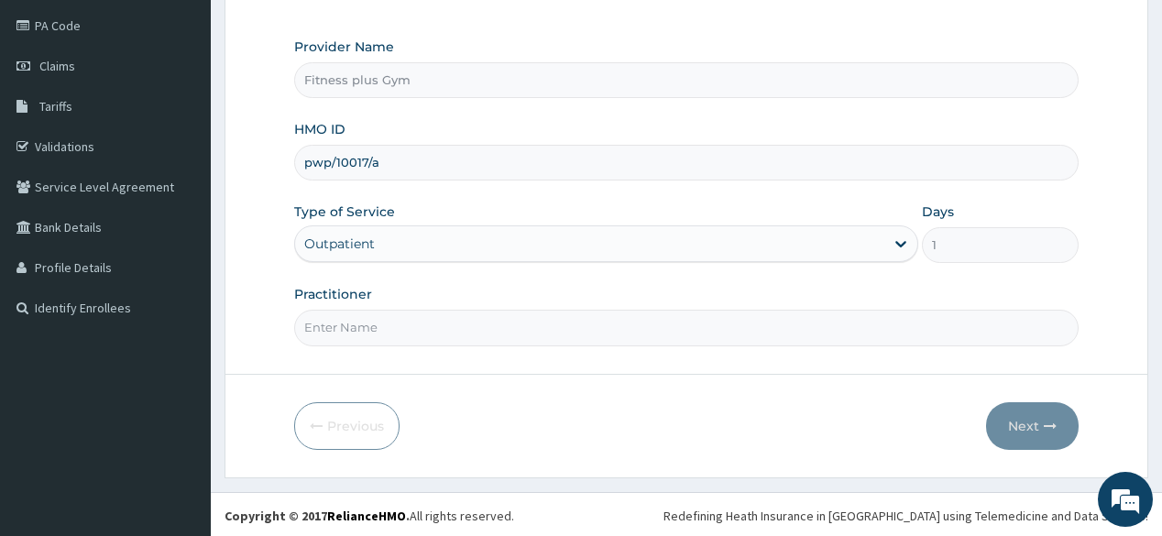
type input "pwp/10017/a"
click at [356, 334] on input "Practitioner" at bounding box center [685, 328] width 783 height 36
type input "fitnessplus"
click at [1015, 409] on button "Next" at bounding box center [1032, 426] width 93 height 48
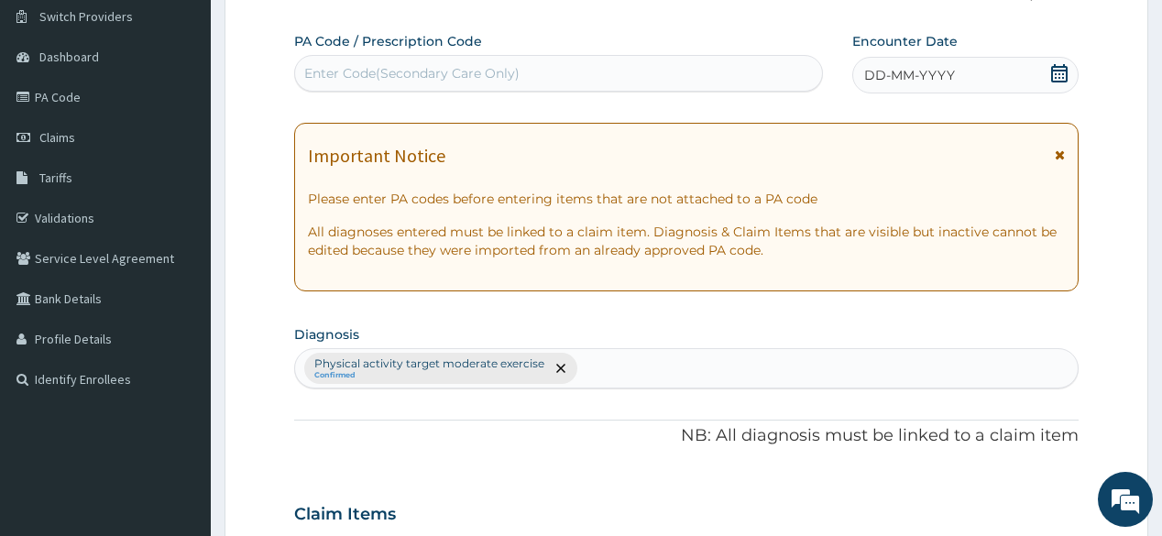
scroll to position [141, 0]
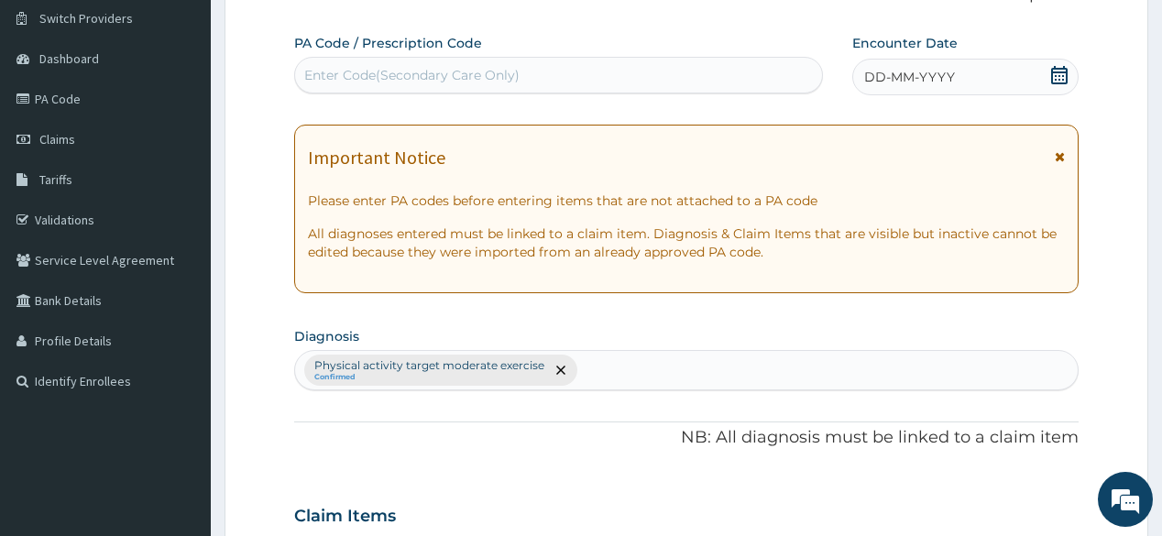
click at [491, 84] on div "Enter Code(Secondary Care Only)" at bounding box center [558, 74] width 526 height 29
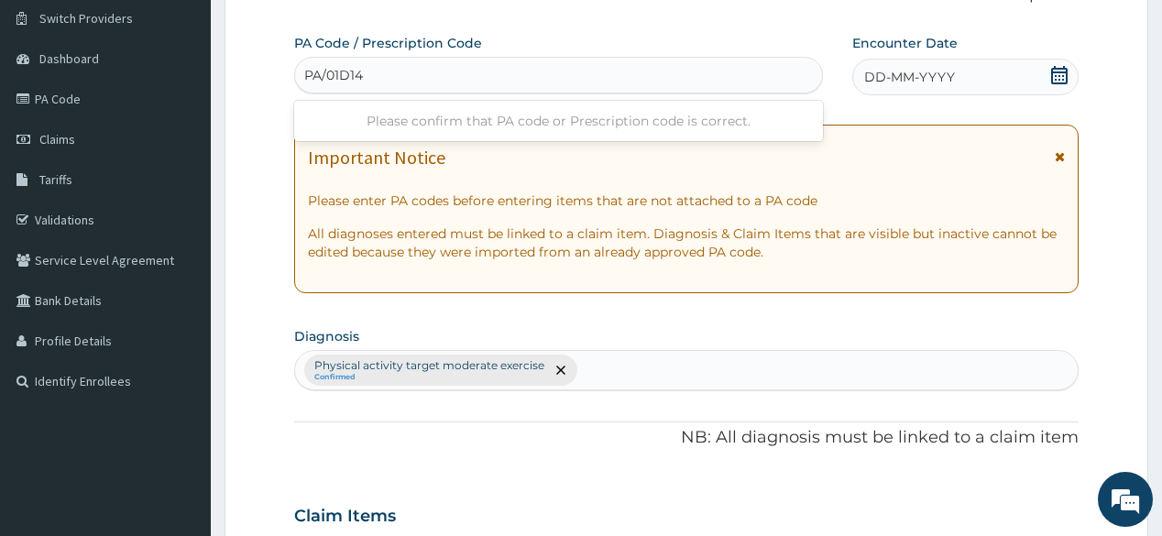
type input "PA/01D147"
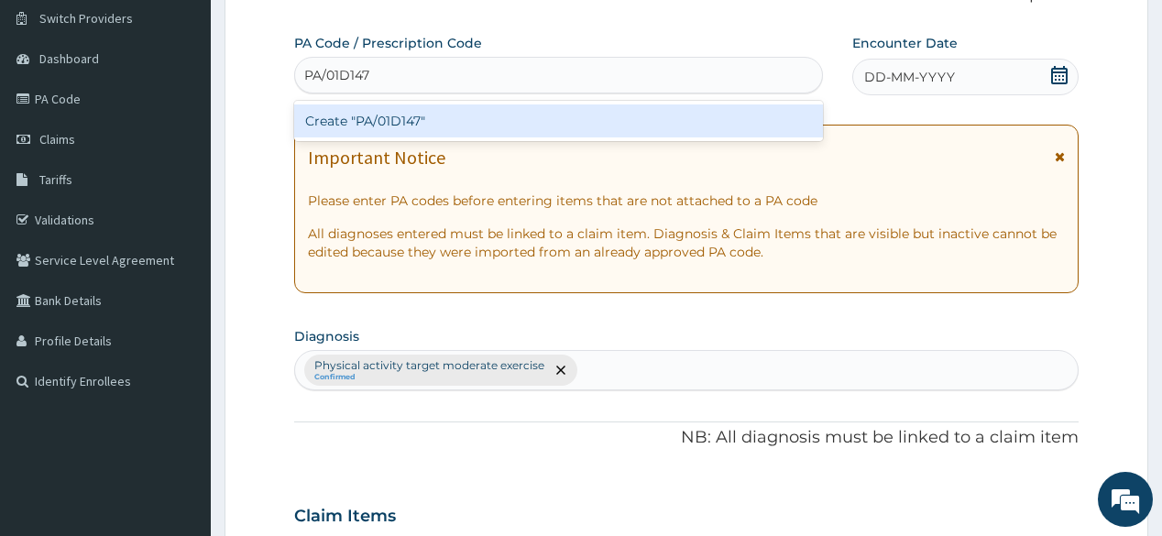
click at [468, 117] on div "Create "PA/01D147"" at bounding box center [558, 120] width 528 height 33
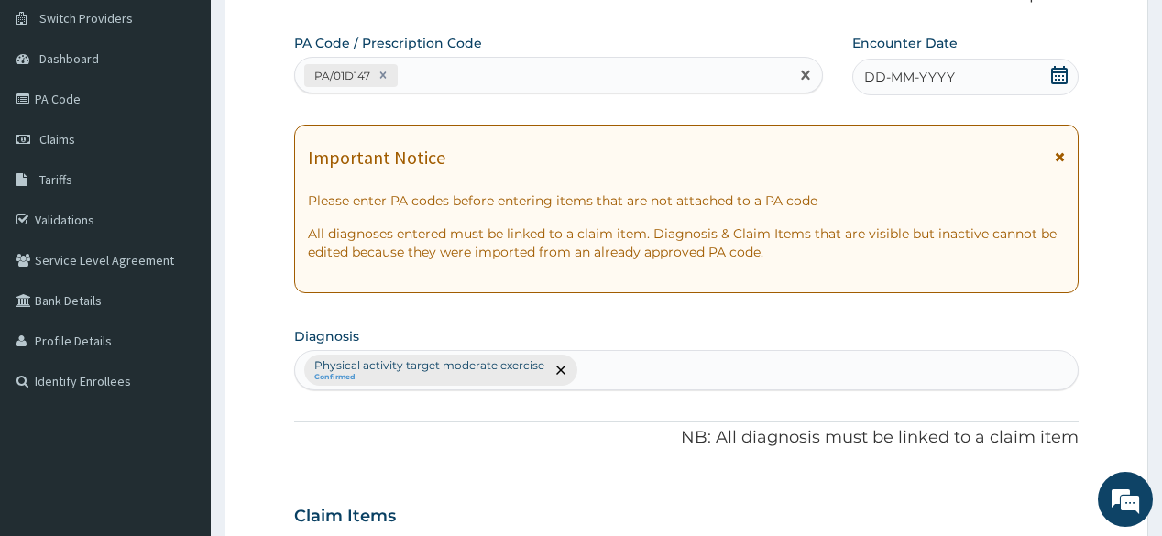
click at [1065, 73] on icon at bounding box center [1059, 75] width 18 height 18
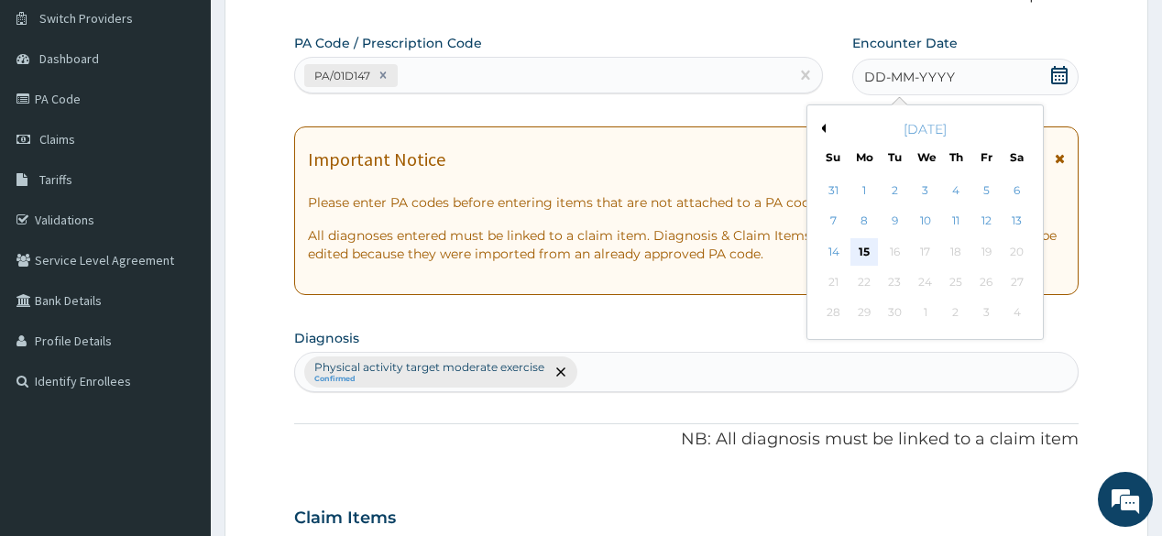
click at [865, 250] on div "15" at bounding box center [863, 251] width 27 height 27
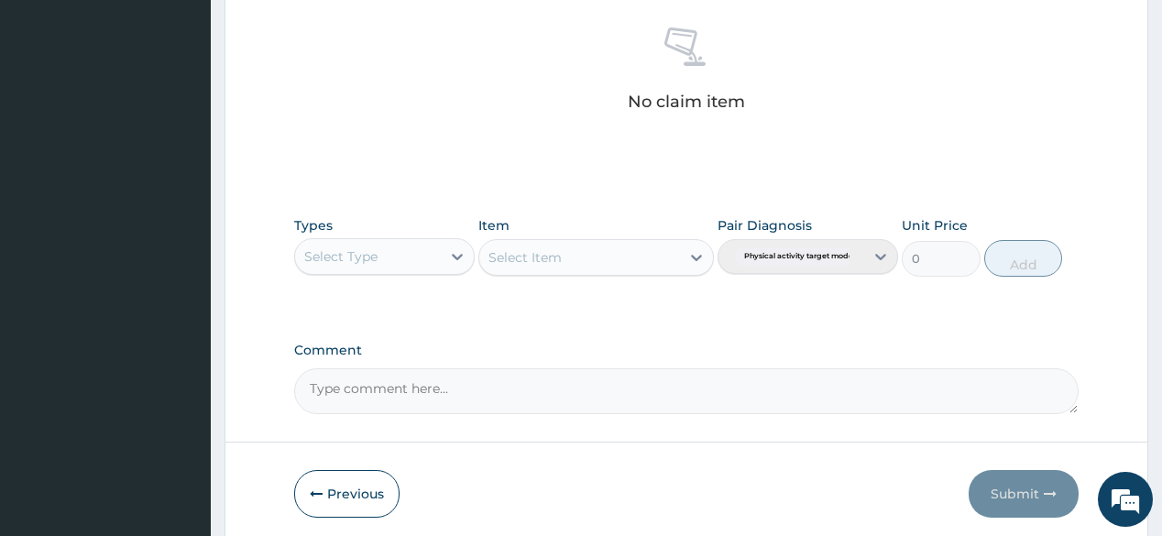
scroll to position [728, 0]
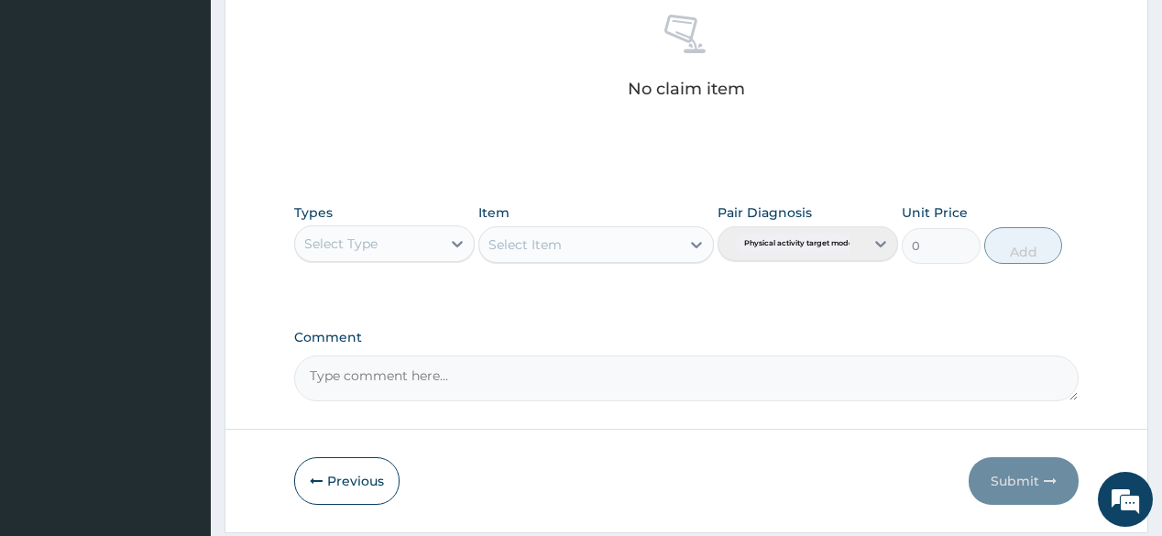
click at [434, 236] on div "Select Type" at bounding box center [368, 243] width 146 height 29
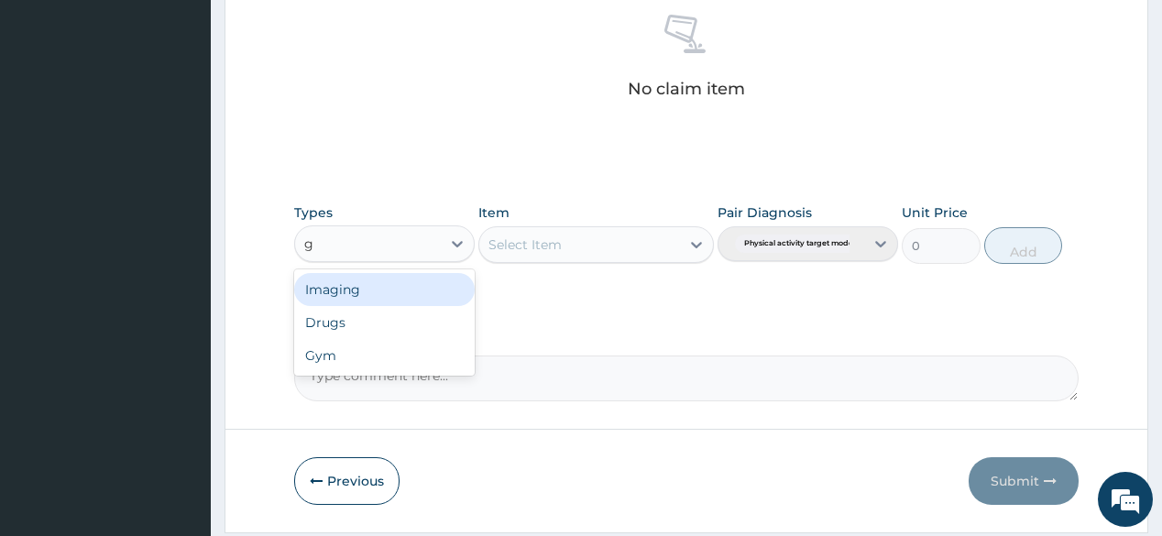
type input "gy"
click at [399, 278] on div "Gym" at bounding box center [384, 289] width 181 height 33
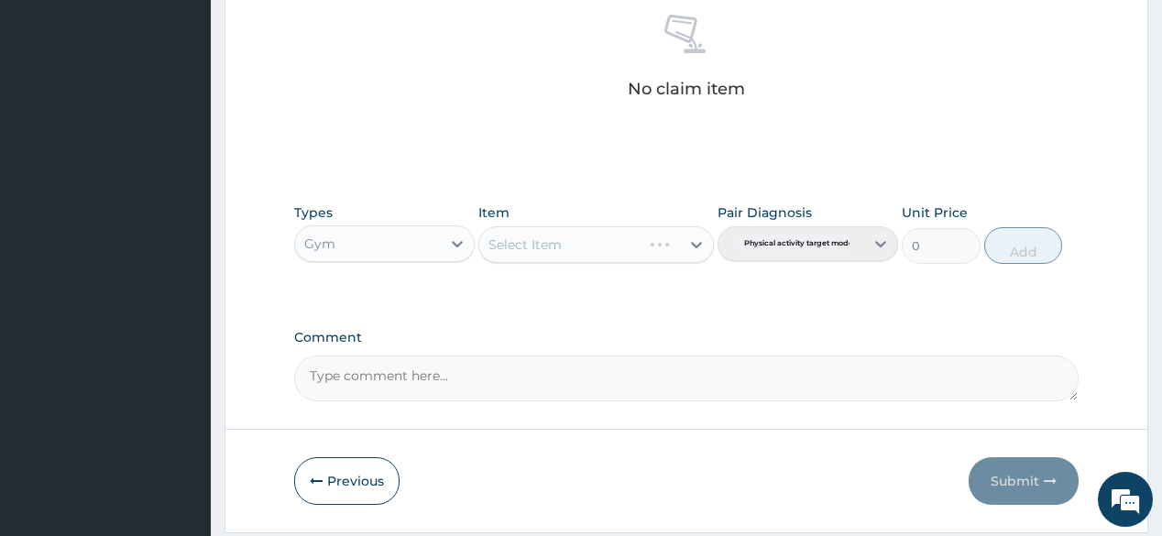
click at [592, 244] on div "Select Item" at bounding box center [596, 244] width 236 height 37
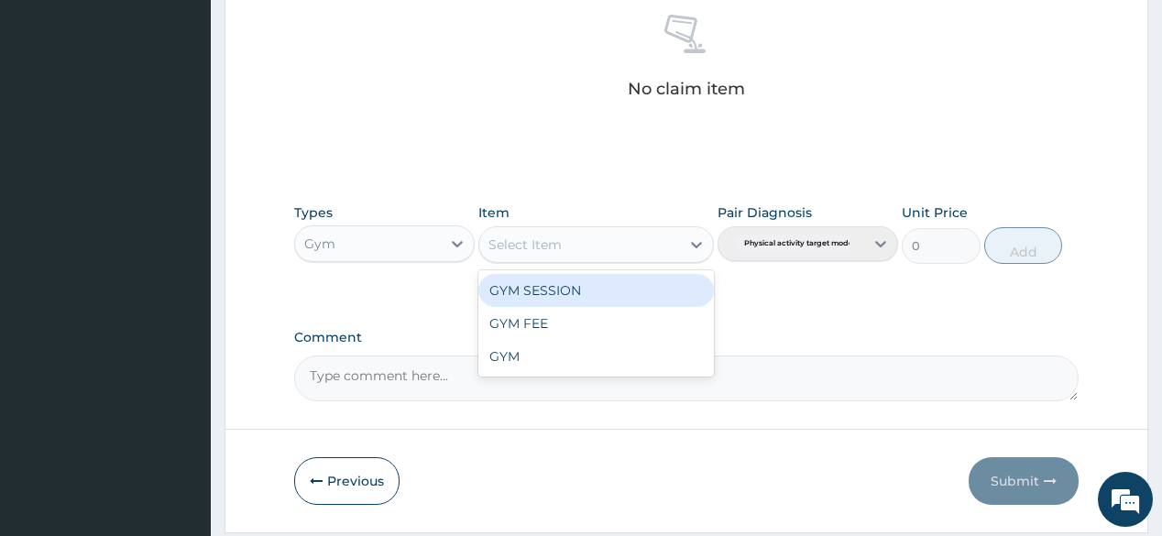
click at [678, 245] on div "Select Item" at bounding box center [579, 244] width 201 height 29
click at [643, 278] on div "GYM SESSION" at bounding box center [596, 290] width 236 height 33
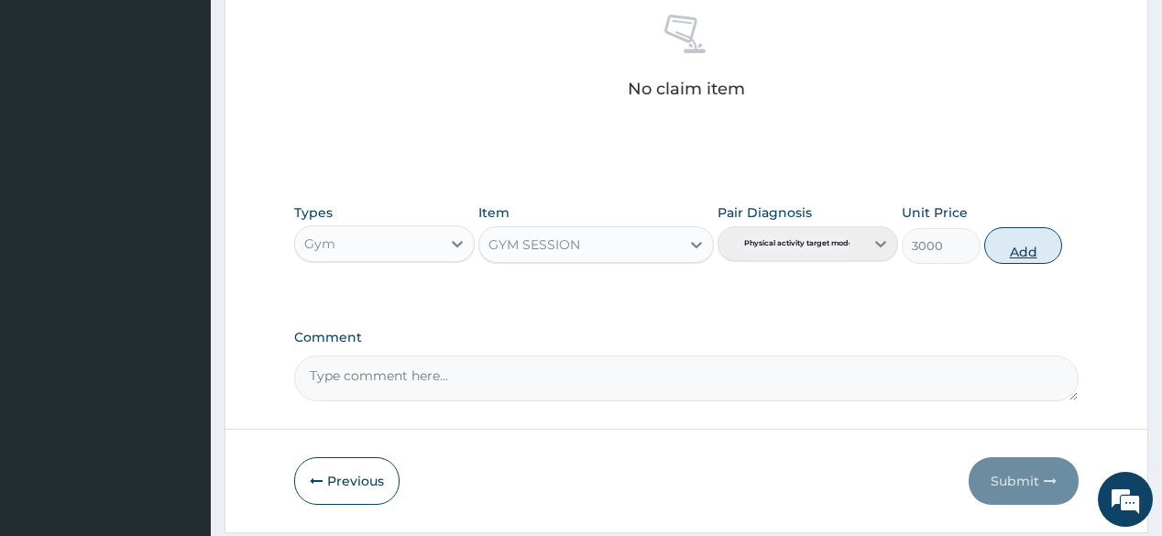
click at [1028, 255] on button "Add" at bounding box center [1023, 245] width 79 height 37
type input "0"
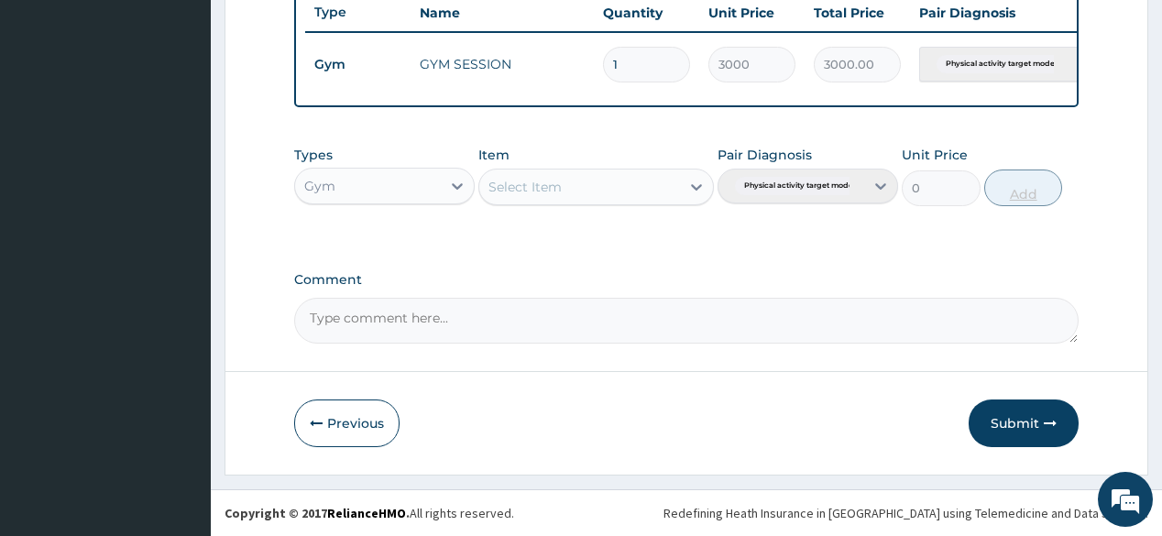
scroll to position [707, 0]
click at [1052, 407] on button "Submit" at bounding box center [1024, 424] width 110 height 48
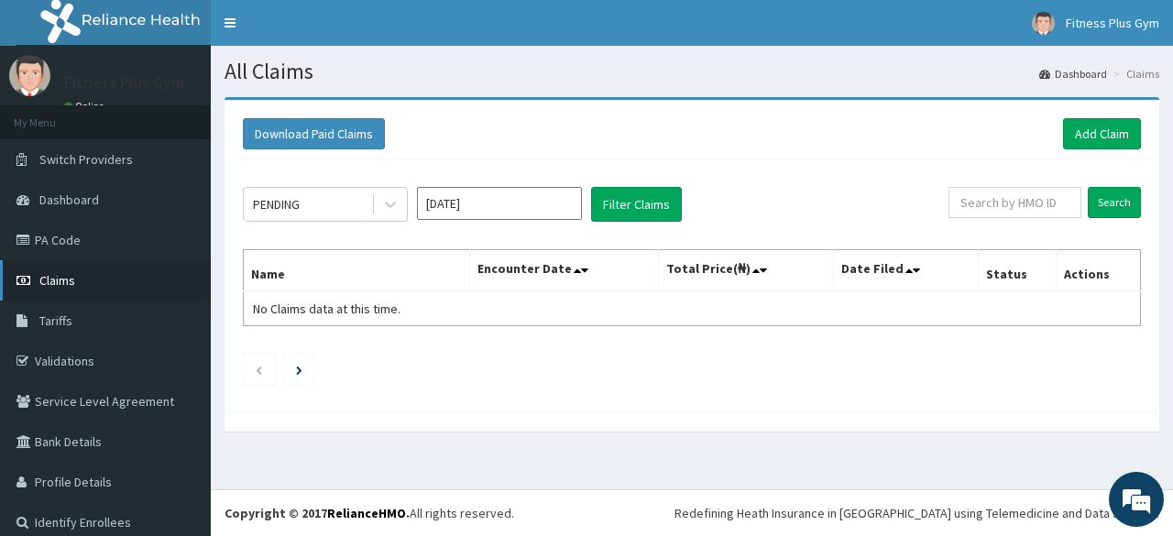
click at [81, 275] on link "Claims" at bounding box center [105, 280] width 211 height 40
click at [1092, 137] on link "Add Claim" at bounding box center [1102, 133] width 78 height 31
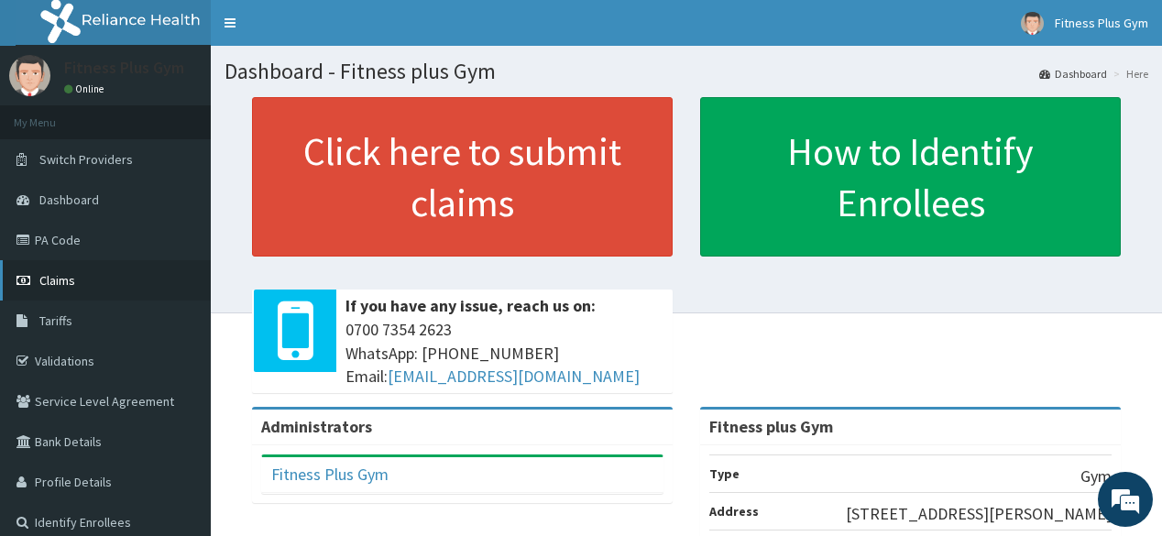
click at [87, 284] on link "Claims" at bounding box center [105, 280] width 211 height 40
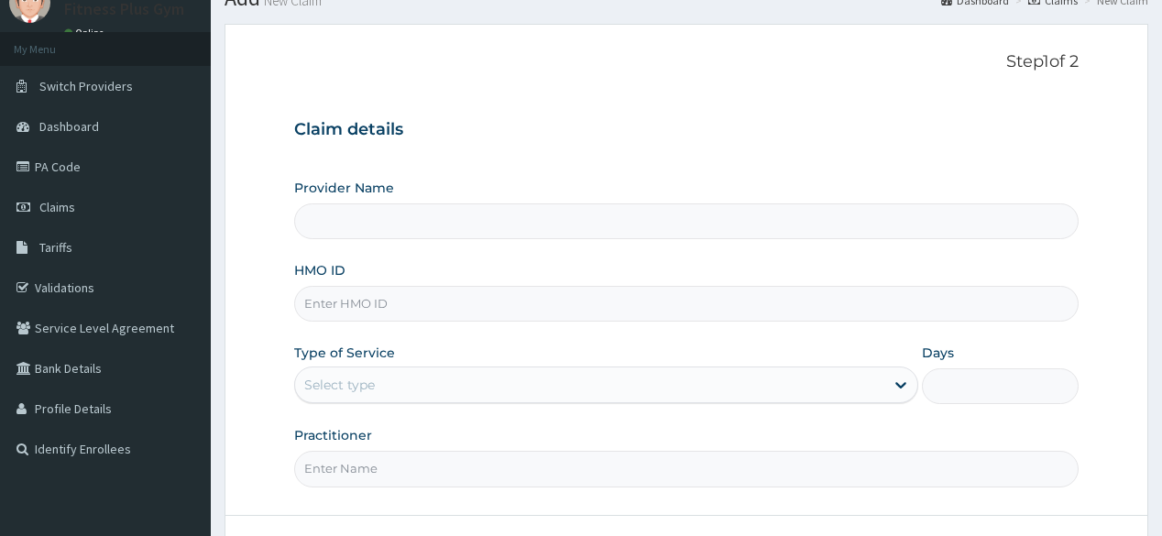
scroll to position [73, 0]
click at [385, 224] on input "Provider Name" at bounding box center [685, 221] width 783 height 36
click at [356, 218] on input "Provider Name" at bounding box center [685, 221] width 783 height 36
type input "Fitness plus Gym"
type input "1"
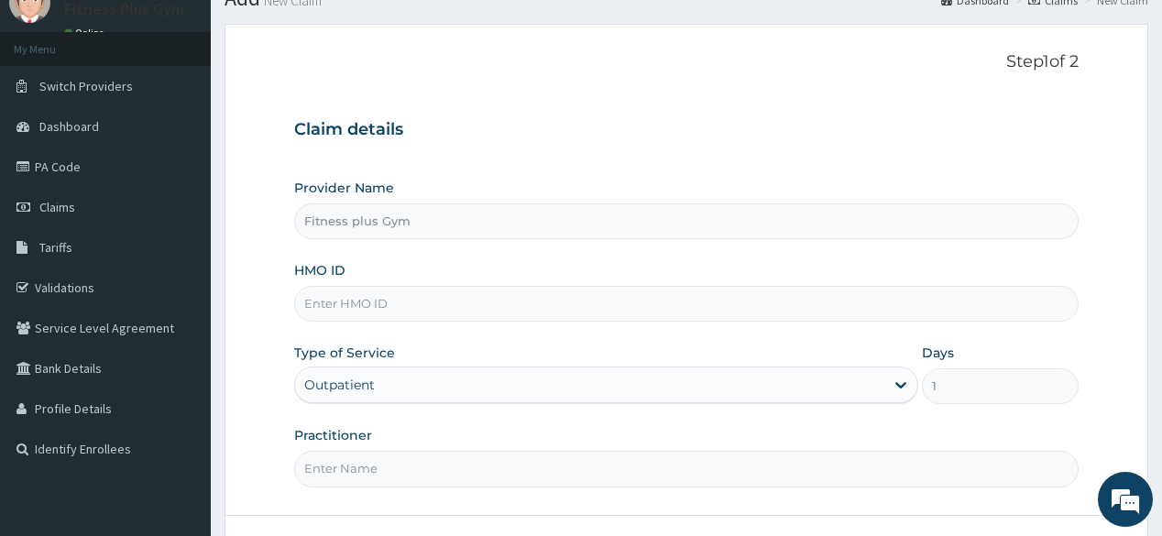
scroll to position [0, 0]
